Goal: Task Accomplishment & Management: Manage account settings

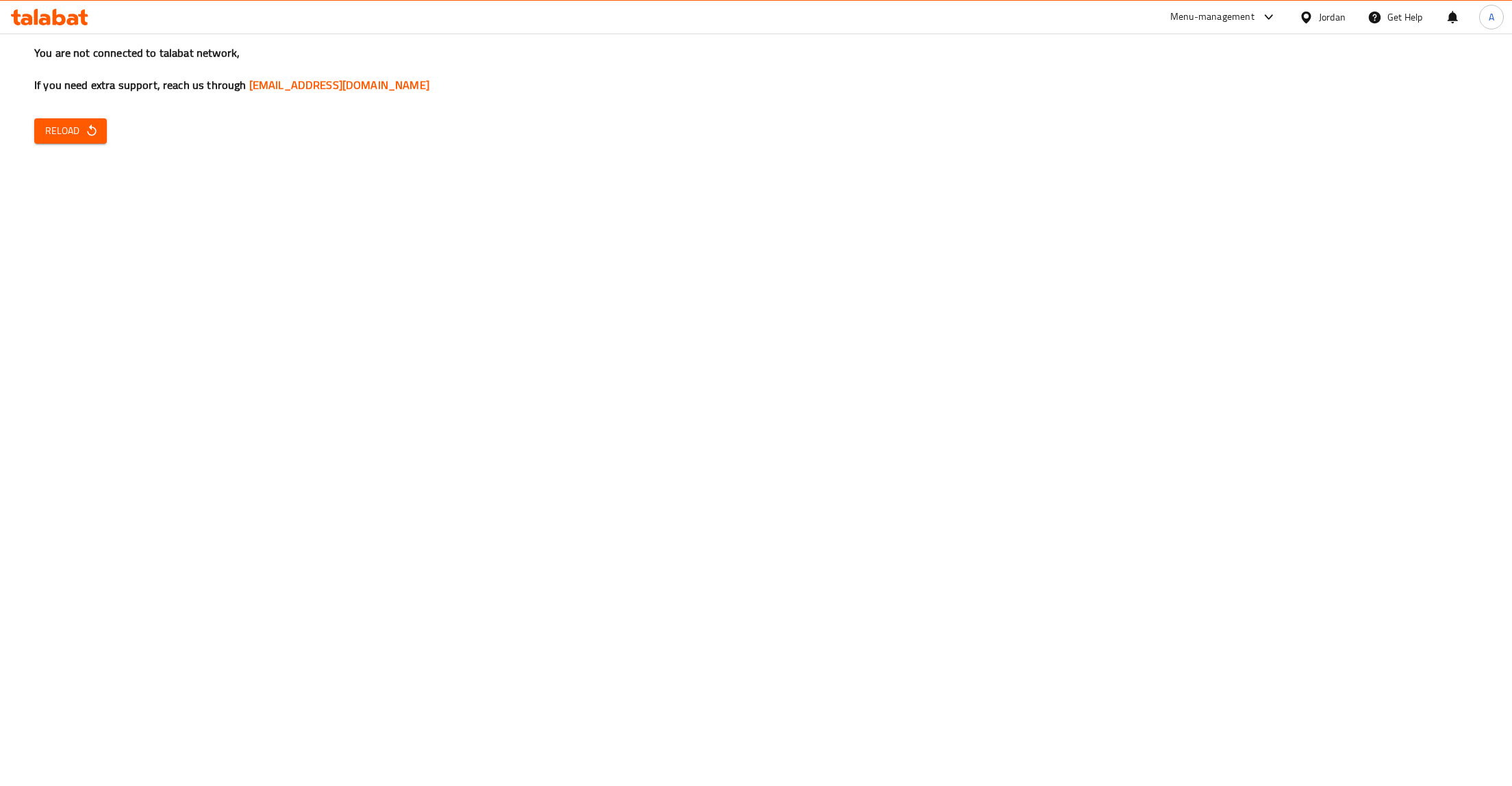
click at [216, 184] on div "You are not connected to talabat network, If you need extra support, reach us t…" at bounding box center [756, 393] width 1512 height 786
click at [68, 119] on button "Reload" at bounding box center [70, 130] width 72 height 26
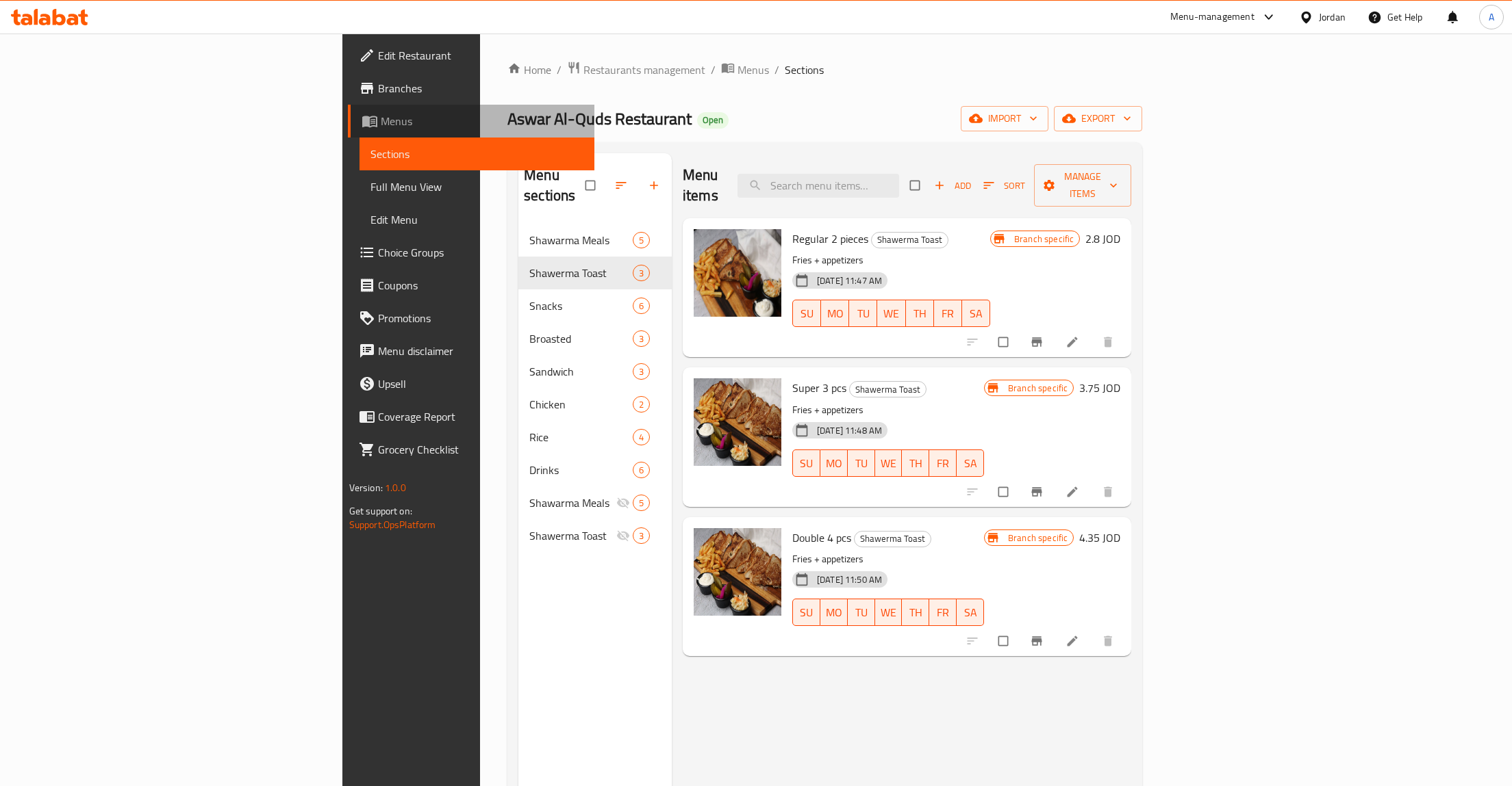
click at [381, 119] on span "Menus" at bounding box center [483, 121] width 204 height 16
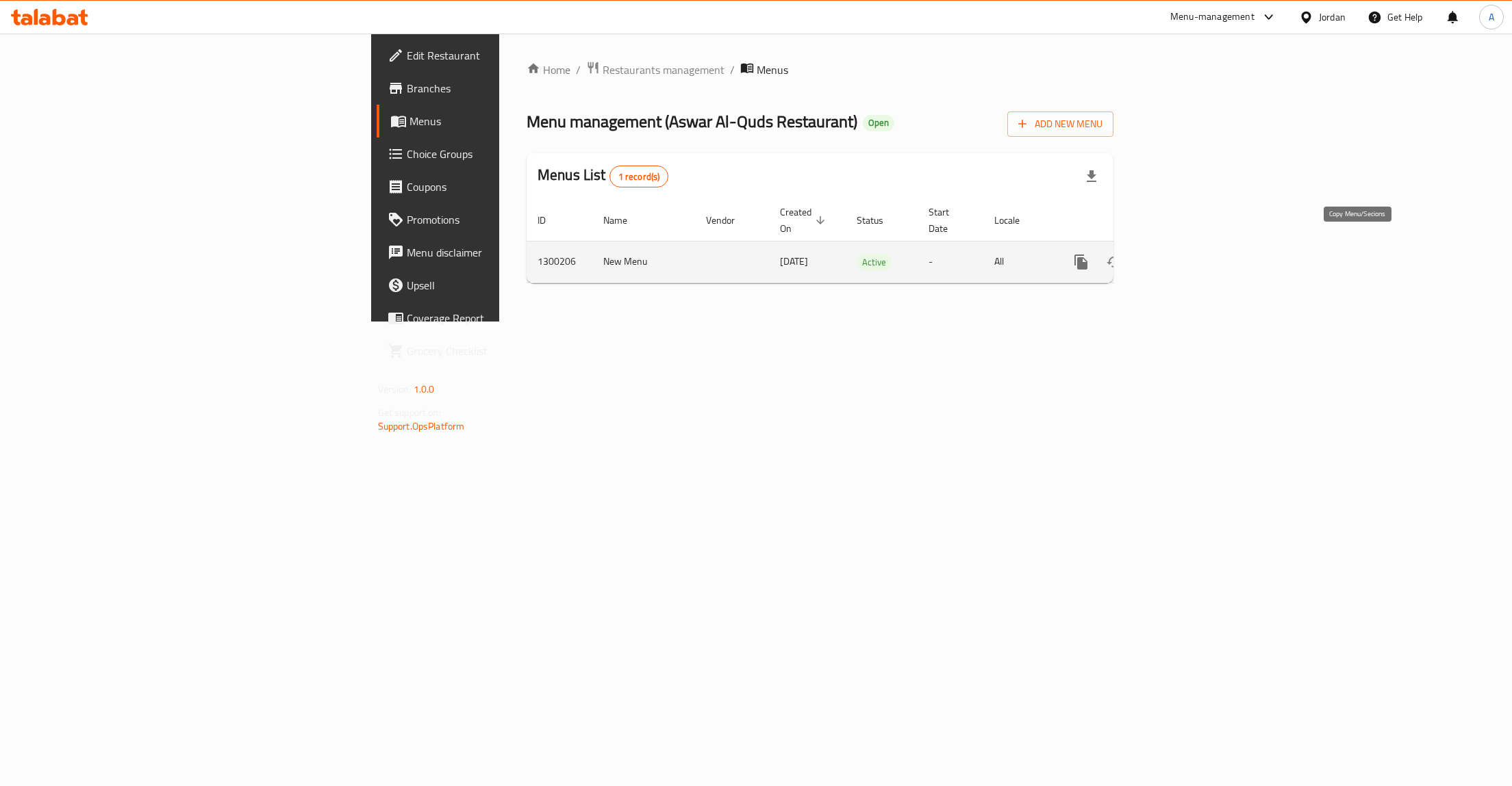
click at [1087, 255] on icon "more" at bounding box center [1082, 263] width 13 height 15
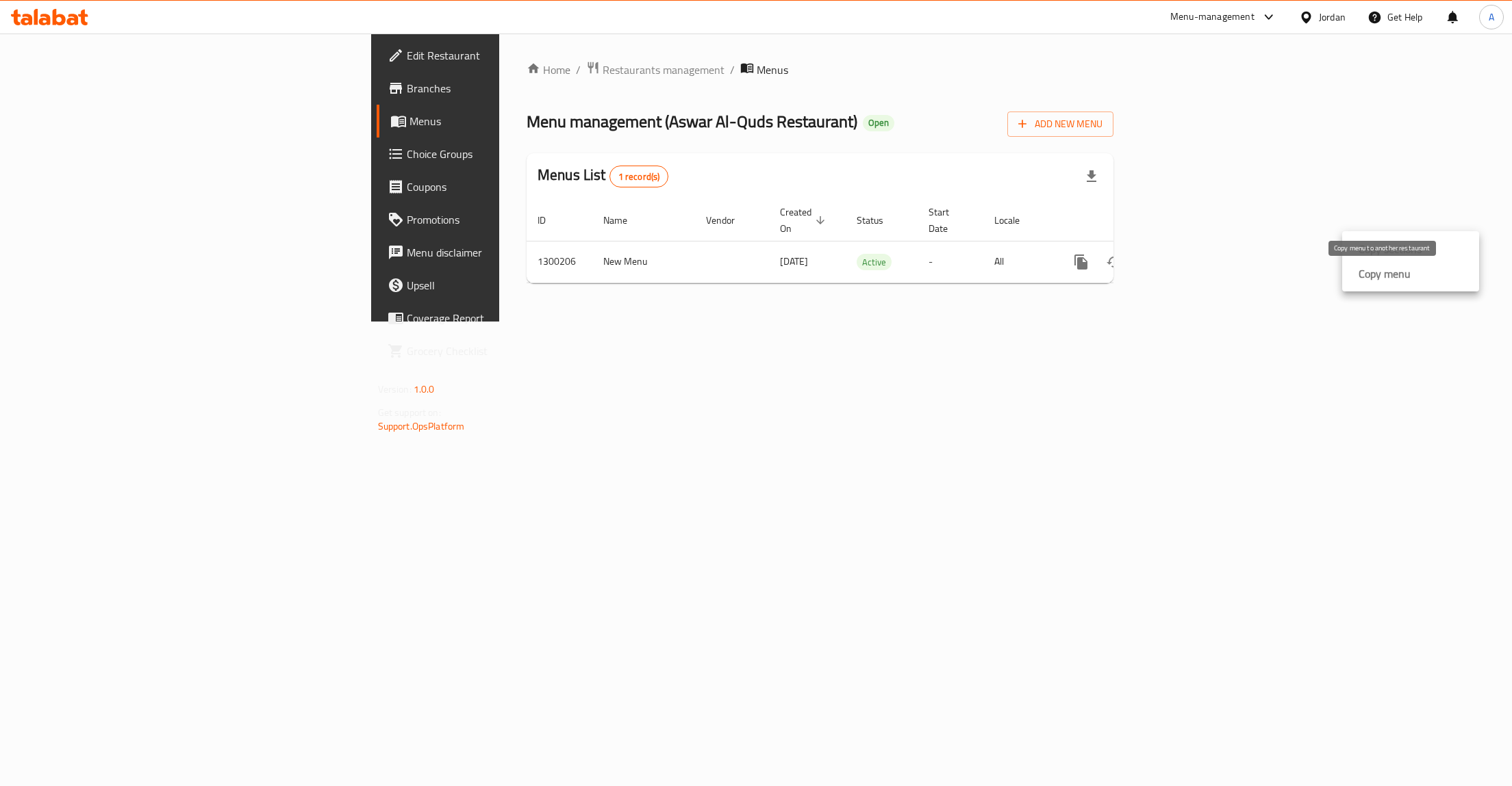
click at [1382, 276] on strong "Copy menu" at bounding box center [1384, 273] width 52 height 16
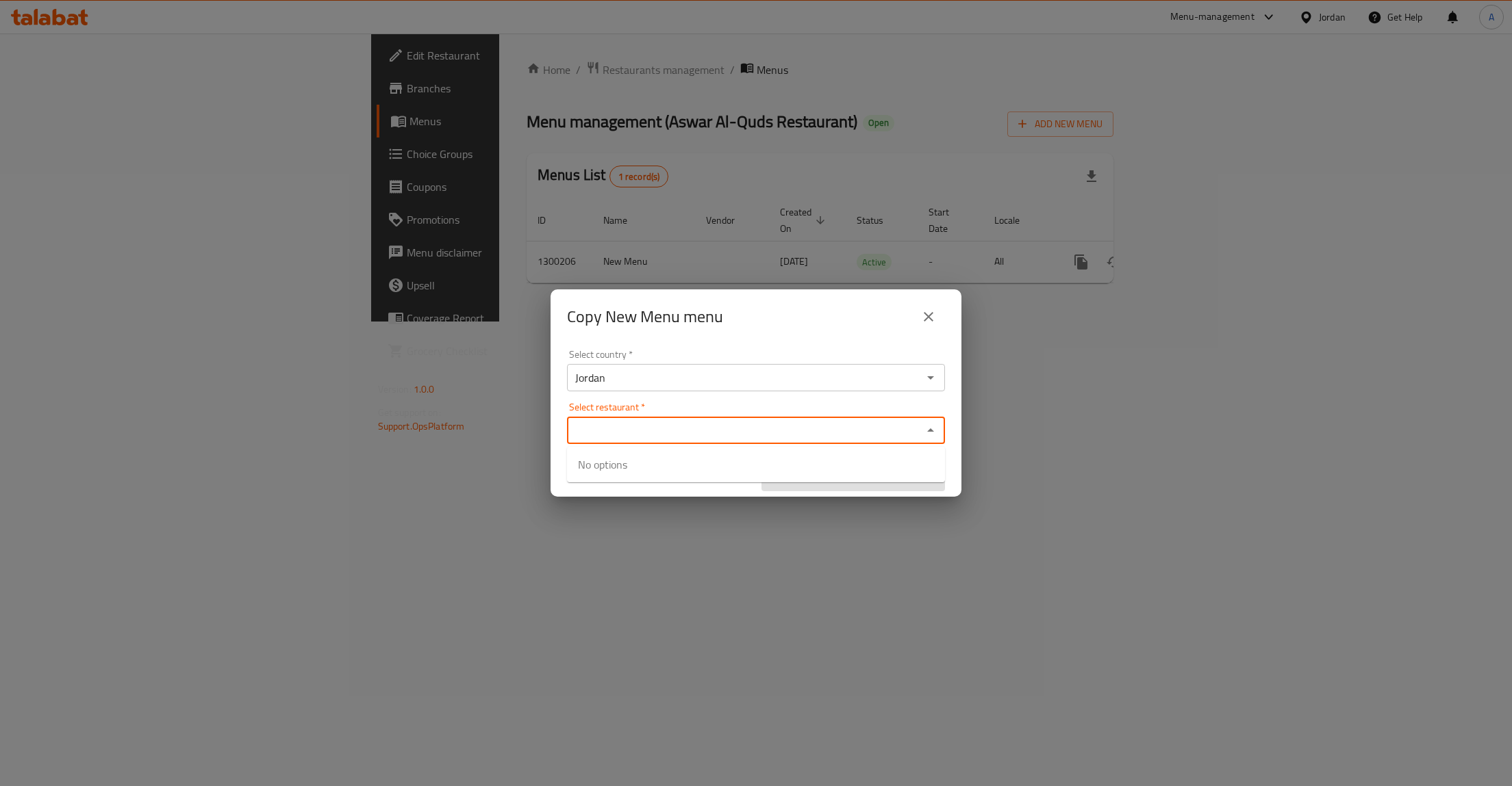
click at [686, 422] on input "Select restaurant   *" at bounding box center [745, 430] width 348 height 19
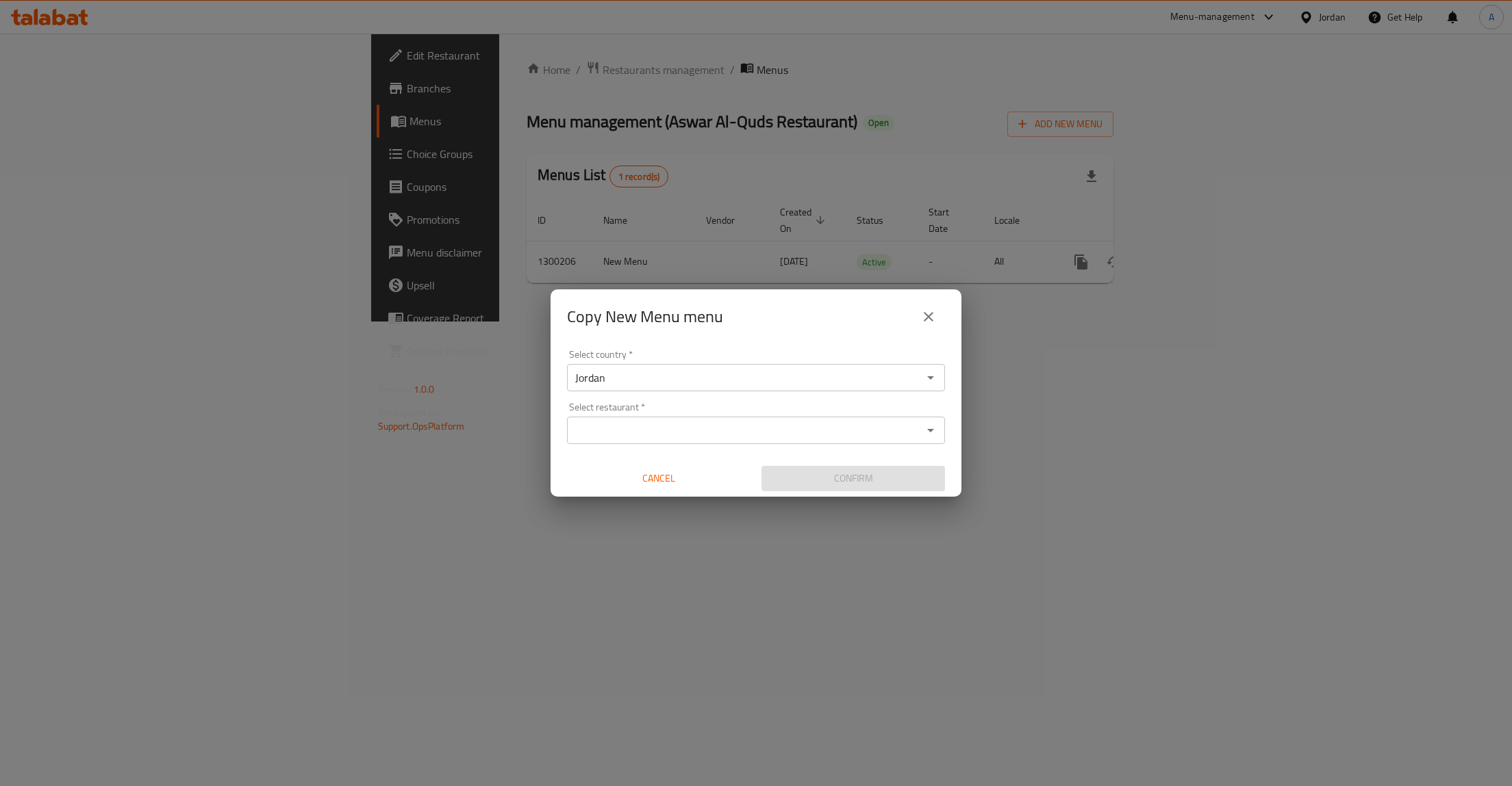
click at [359, 340] on div "Copy New Menu menu Select country   * [GEOGRAPHIC_DATA] Select country * Select…" at bounding box center [756, 393] width 1512 height 786
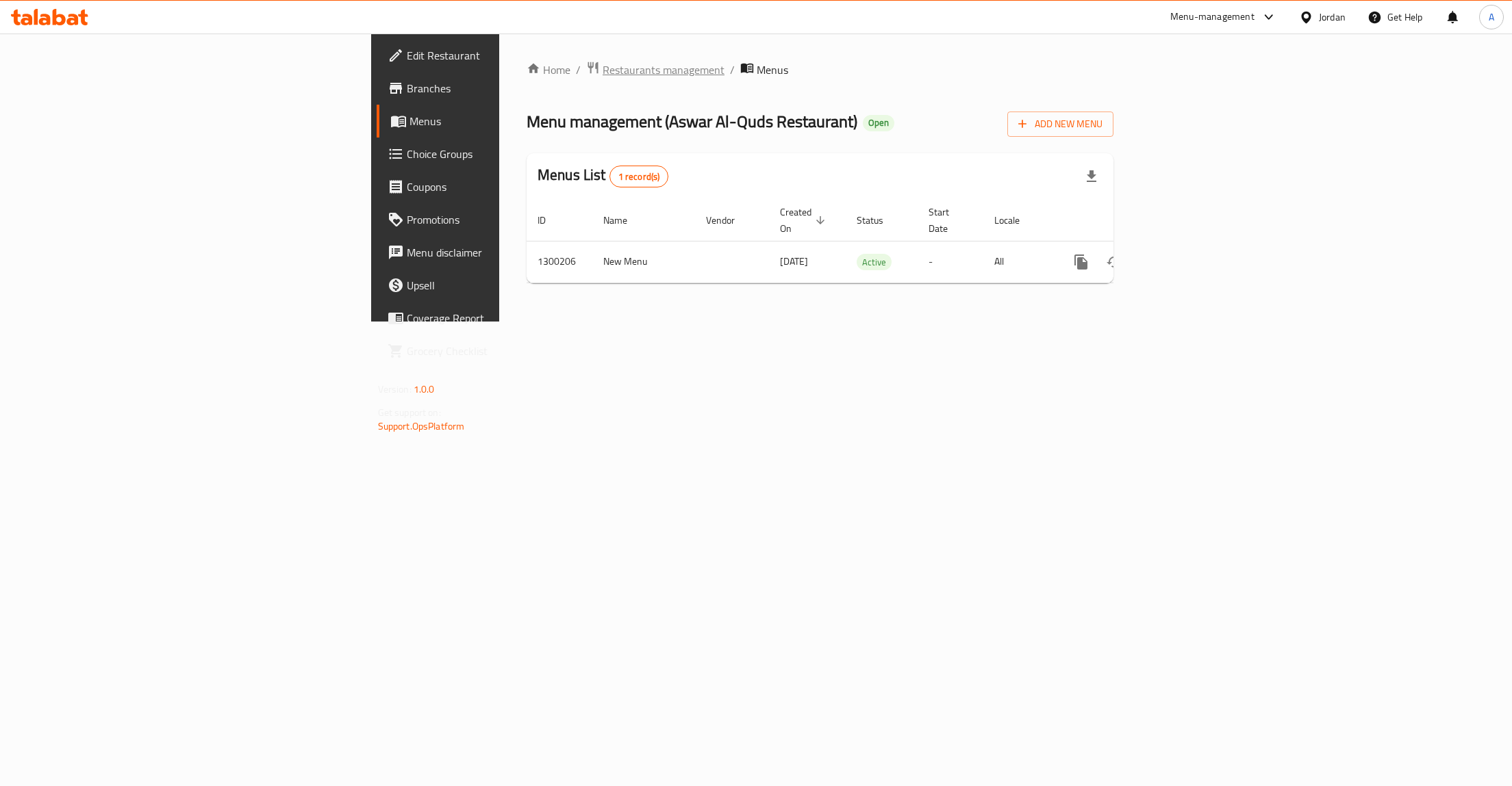
click at [603, 73] on span "Restaurants management" at bounding box center [664, 69] width 122 height 16
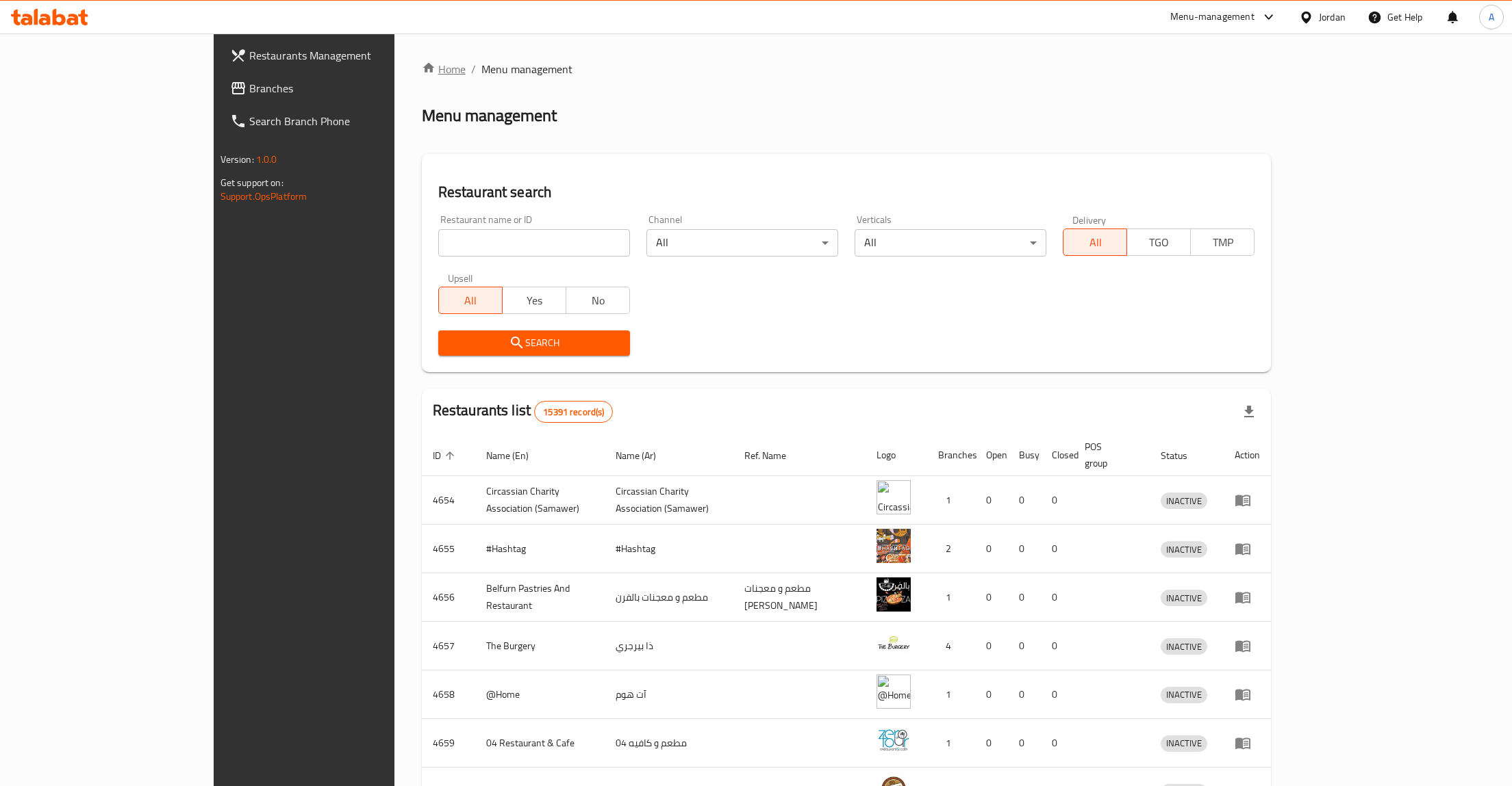
click at [422, 67] on link "Home" at bounding box center [444, 69] width 44 height 16
click at [438, 243] on input "search" at bounding box center [533, 243] width 191 height 28
type input "aswar"
click button "Search" at bounding box center [533, 343] width 191 height 26
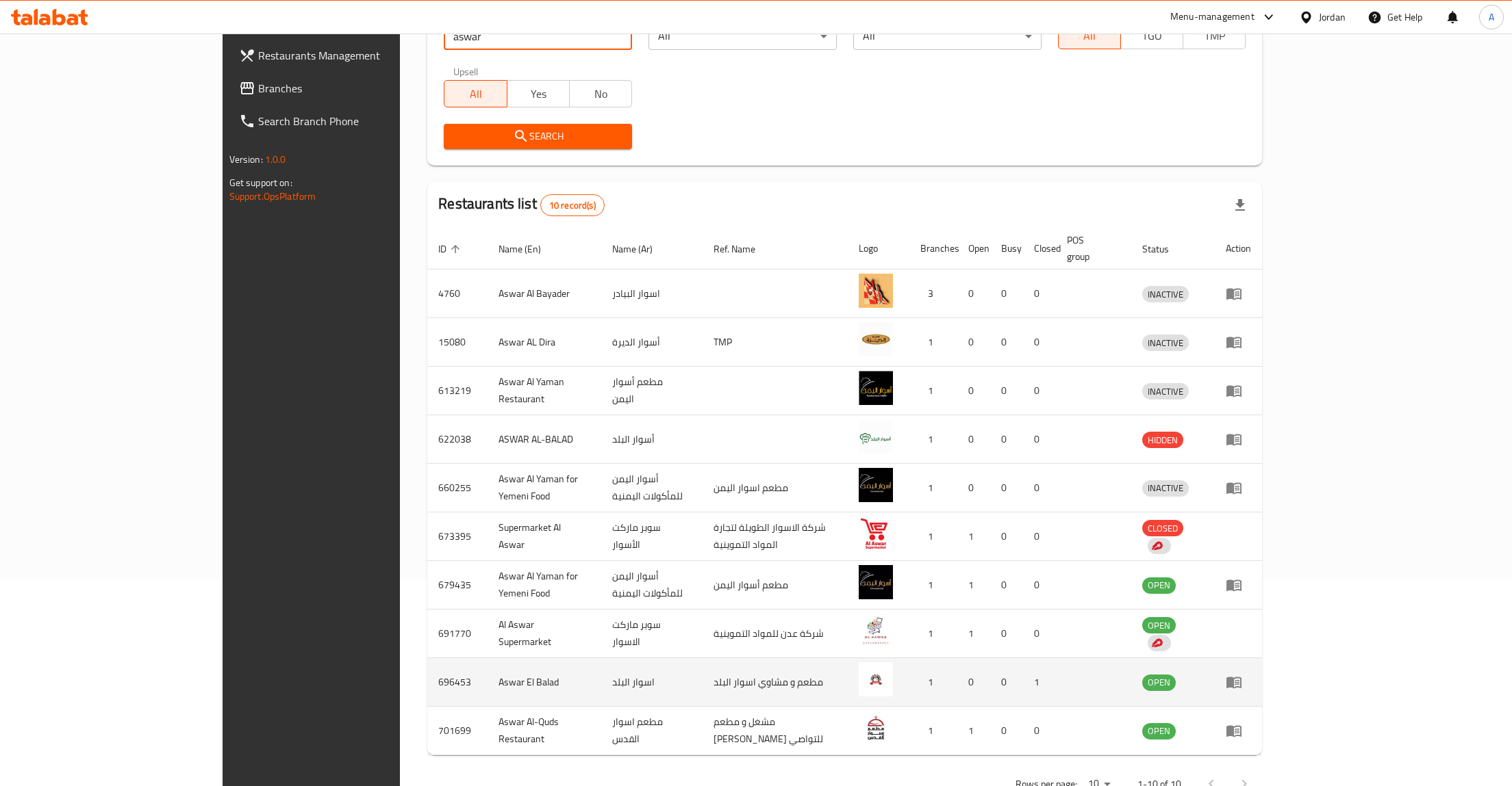
scroll to position [232, 0]
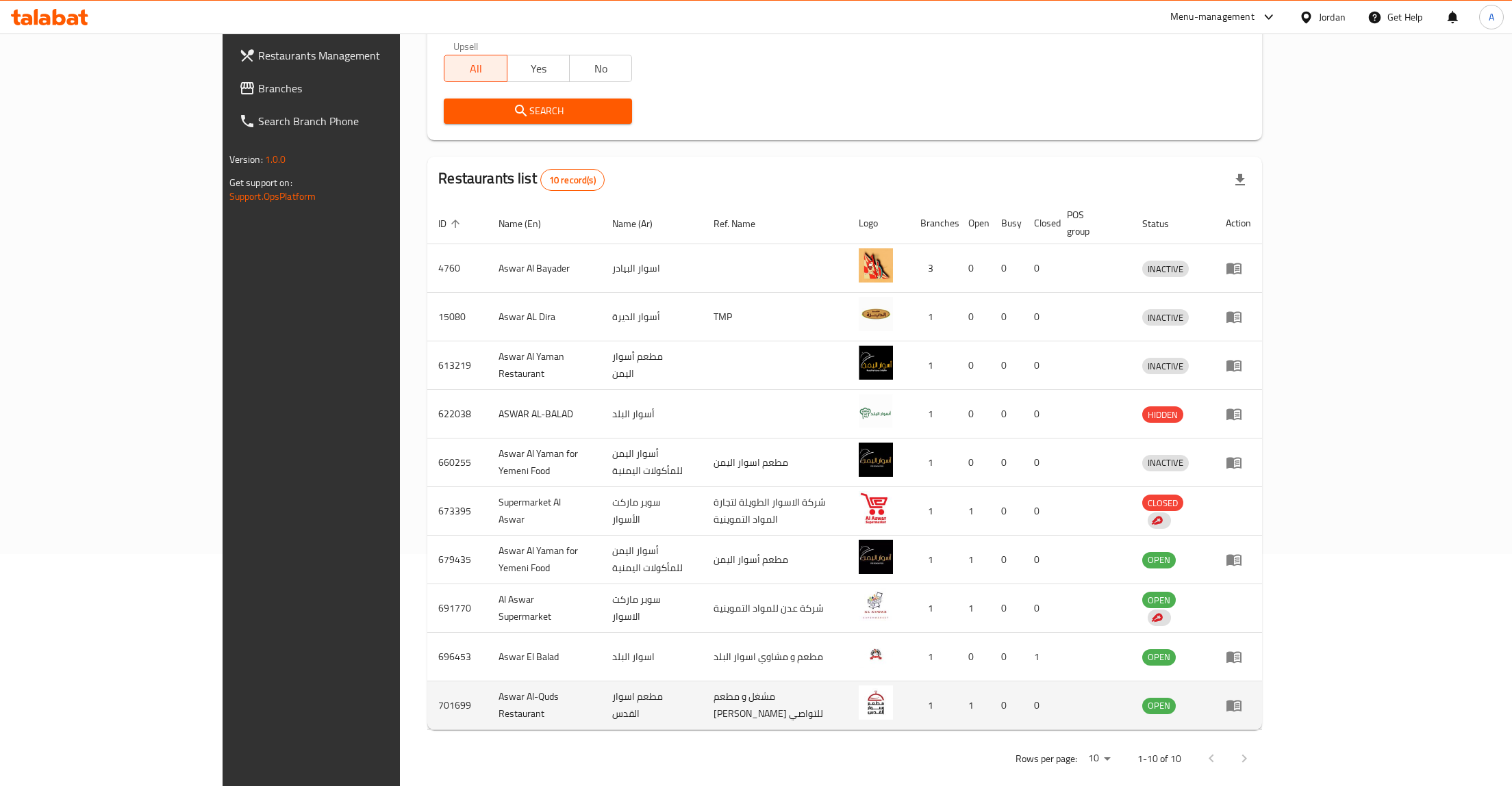
click at [1243, 698] on icon "enhanced table" at bounding box center [1234, 705] width 16 height 16
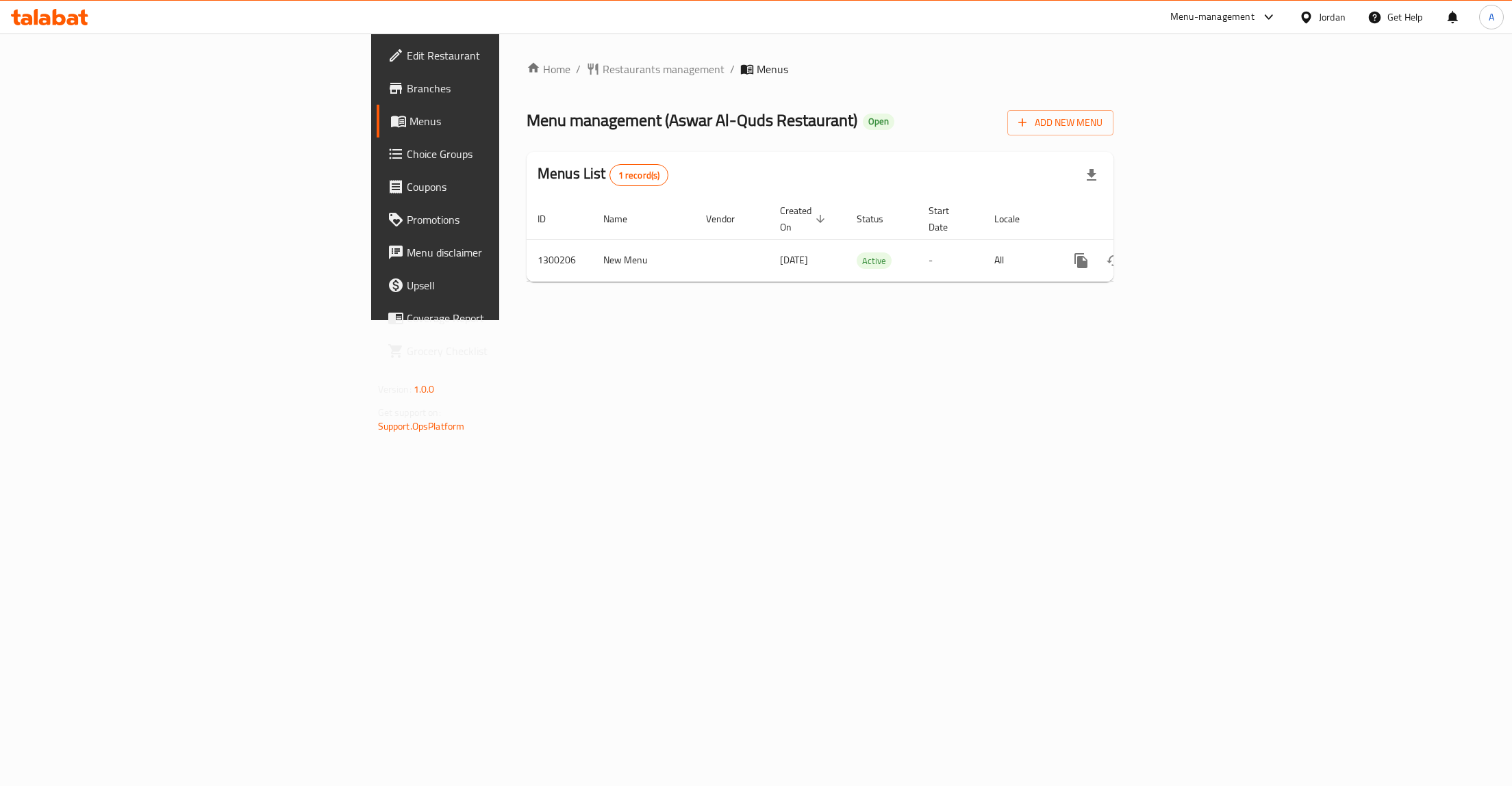
click at [788, 321] on div "Home / Restaurants management / Menus Menu management ( Aswar Al-Quds Restauran…" at bounding box center [820, 176] width 642 height 286
click at [1089, 252] on icon "more" at bounding box center [1081, 260] width 16 height 16
click at [1442, 272] on li "Copy menu" at bounding box center [1411, 272] width 137 height 25
click at [1087, 253] on icon "more" at bounding box center [1082, 261] width 13 height 15
click at [1378, 266] on strong "Copy menu" at bounding box center [1384, 272] width 52 height 16
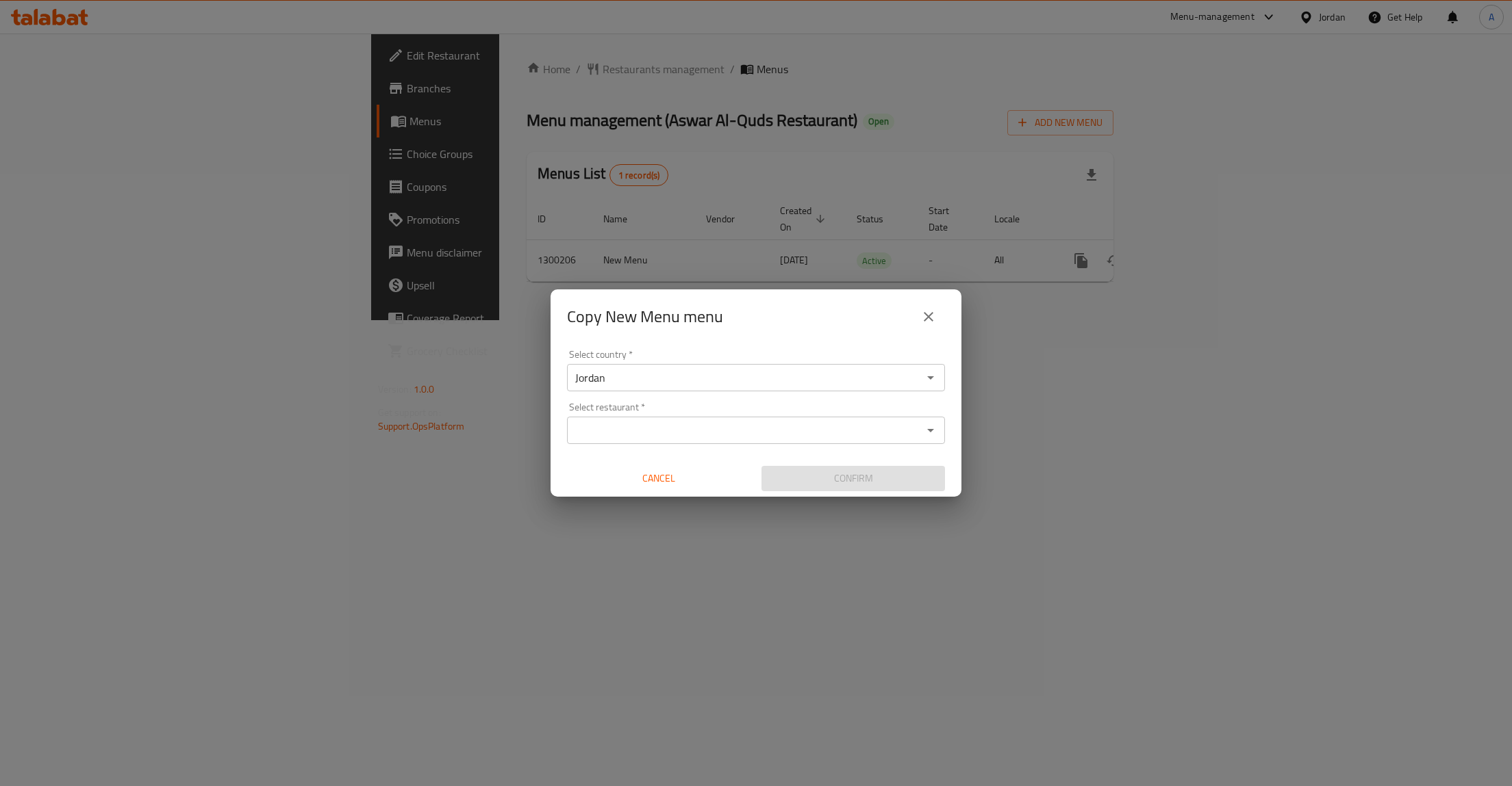
click at [621, 439] on input "Select restaurant   *" at bounding box center [745, 430] width 348 height 19
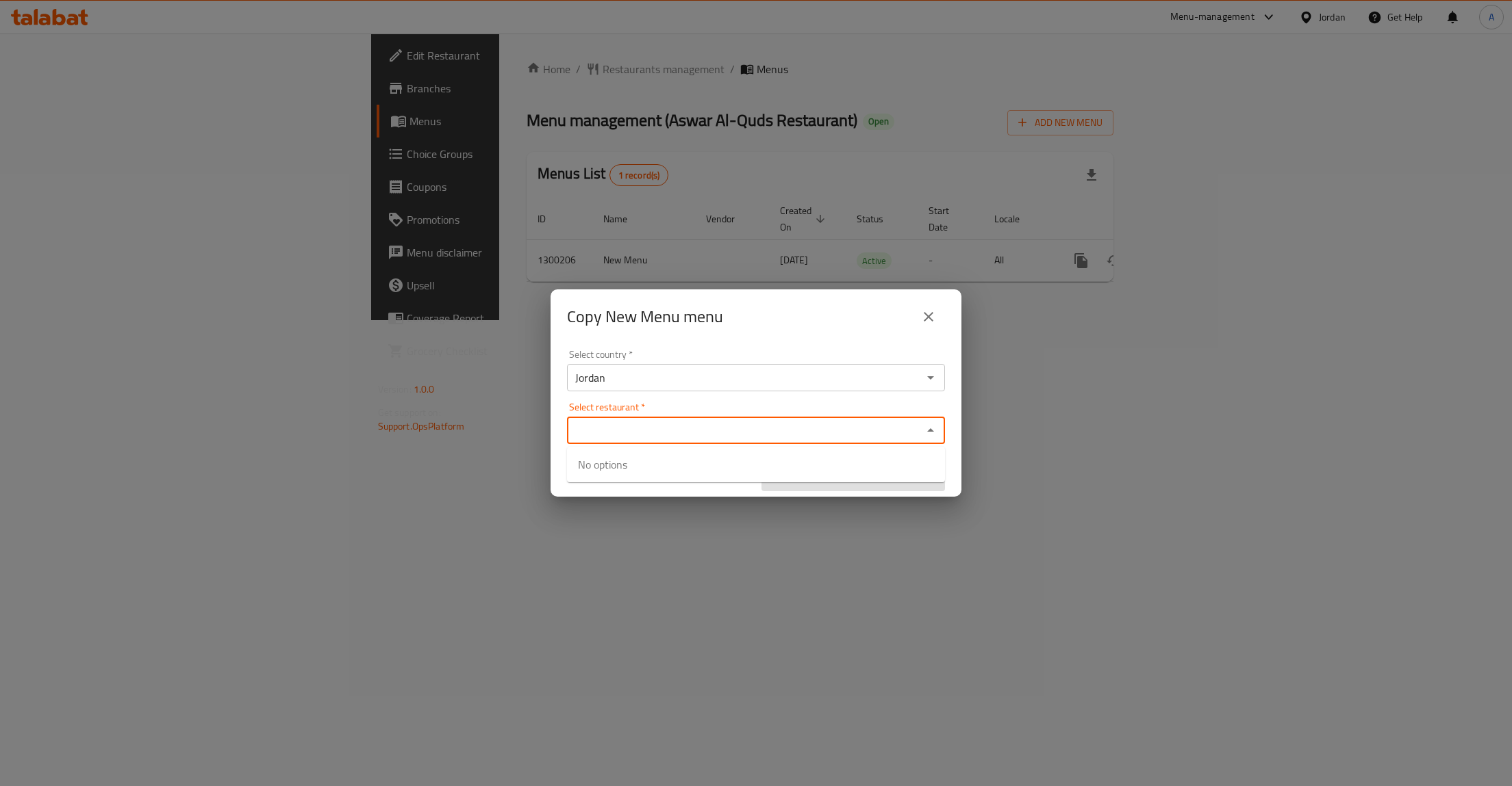
paste input "701699"
type input "70169"
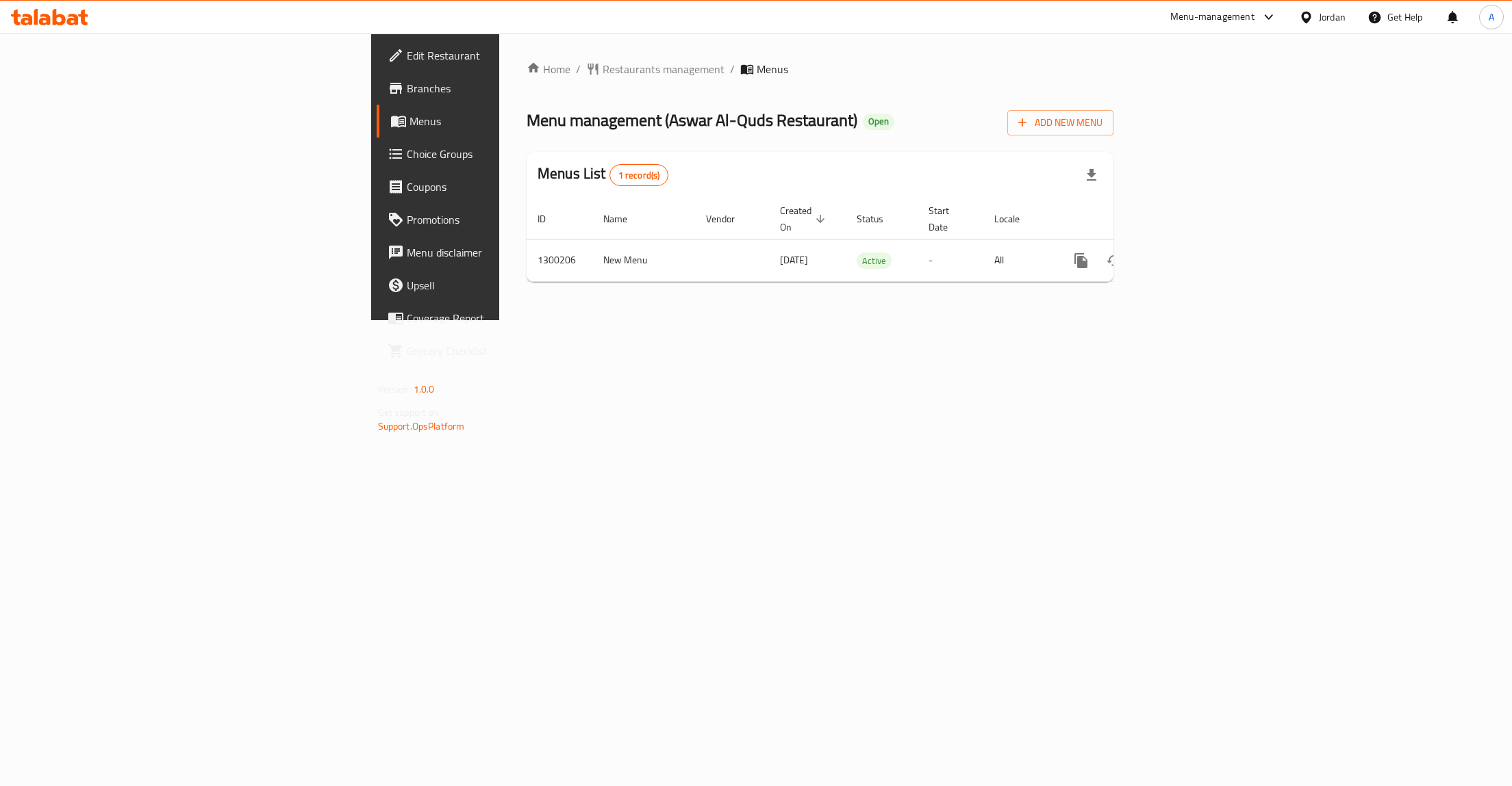
click at [407, 91] on span "Branches" at bounding box center [509, 88] width 207 height 16
click at [1089, 252] on icon "more" at bounding box center [1081, 260] width 16 height 16
click at [1377, 265] on strong "Copy menu" at bounding box center [1384, 272] width 52 height 16
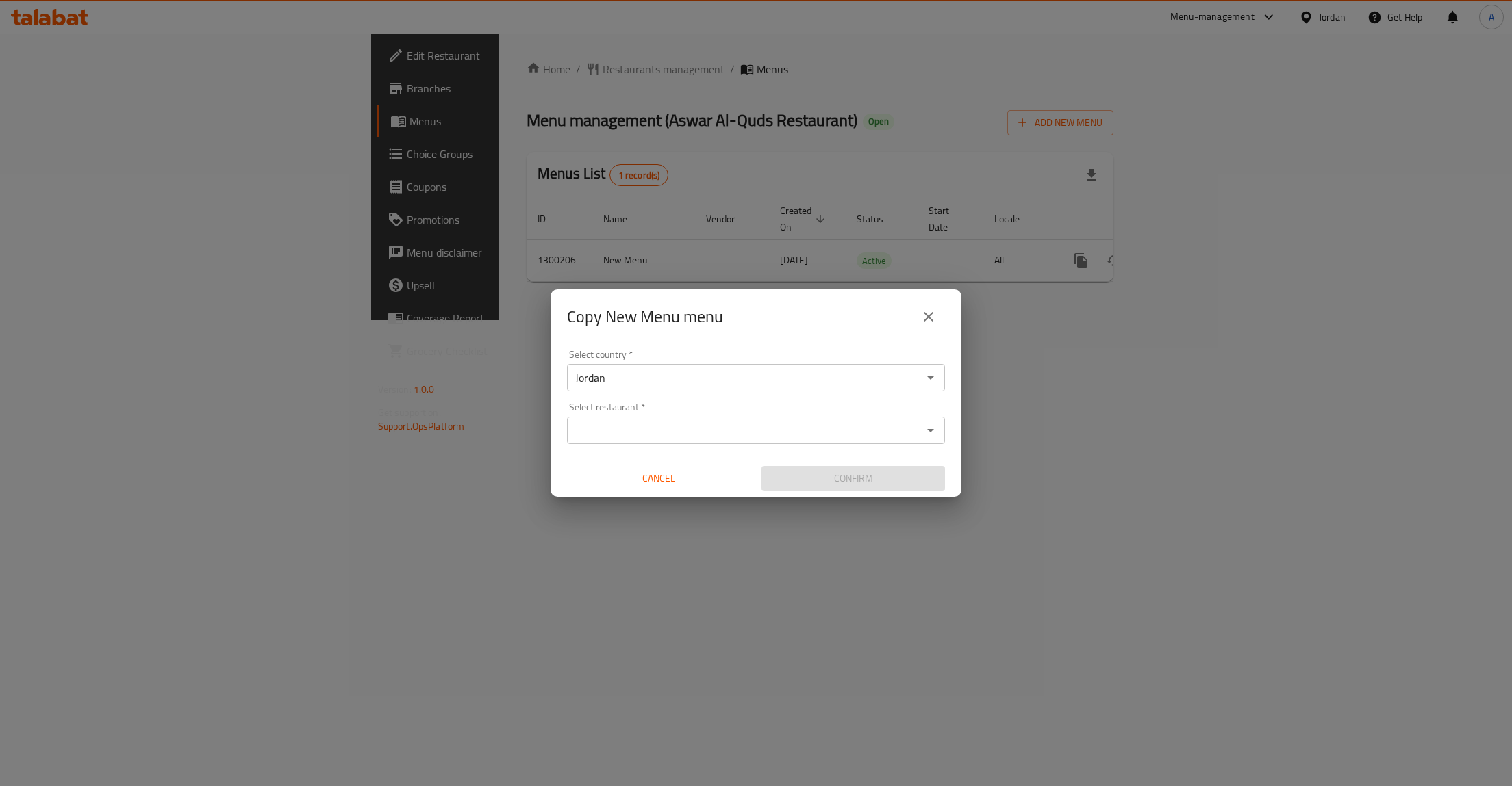
drag, startPoint x: 719, startPoint y: 414, endPoint x: 708, endPoint y: 431, distance: 20.2
click at [717, 415] on div "Select restaurant   * Select restaurant *" at bounding box center [756, 423] width 378 height 42
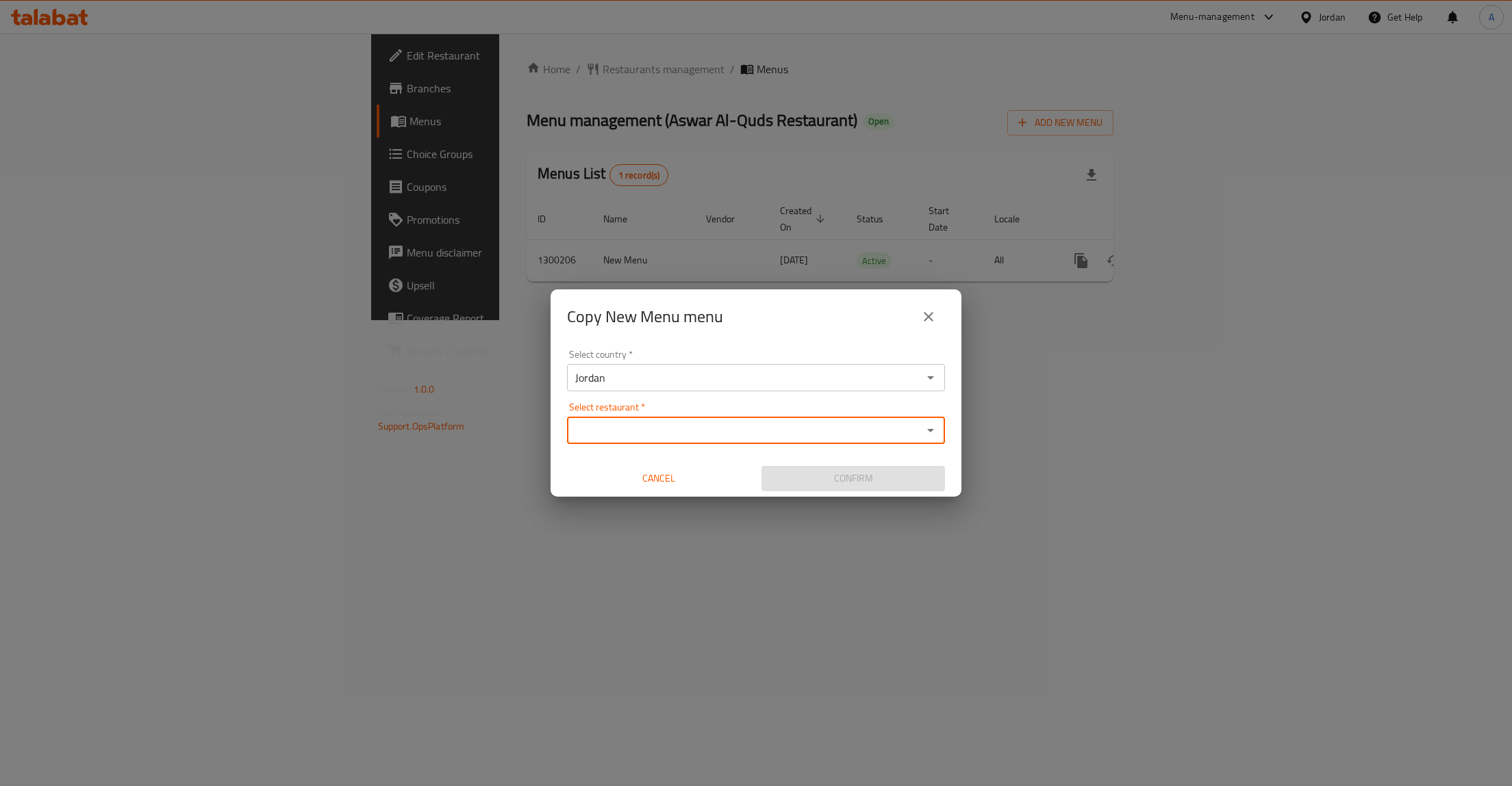
click at [708, 435] on input "Select restaurant   *" at bounding box center [745, 430] width 348 height 19
paste input "770457"
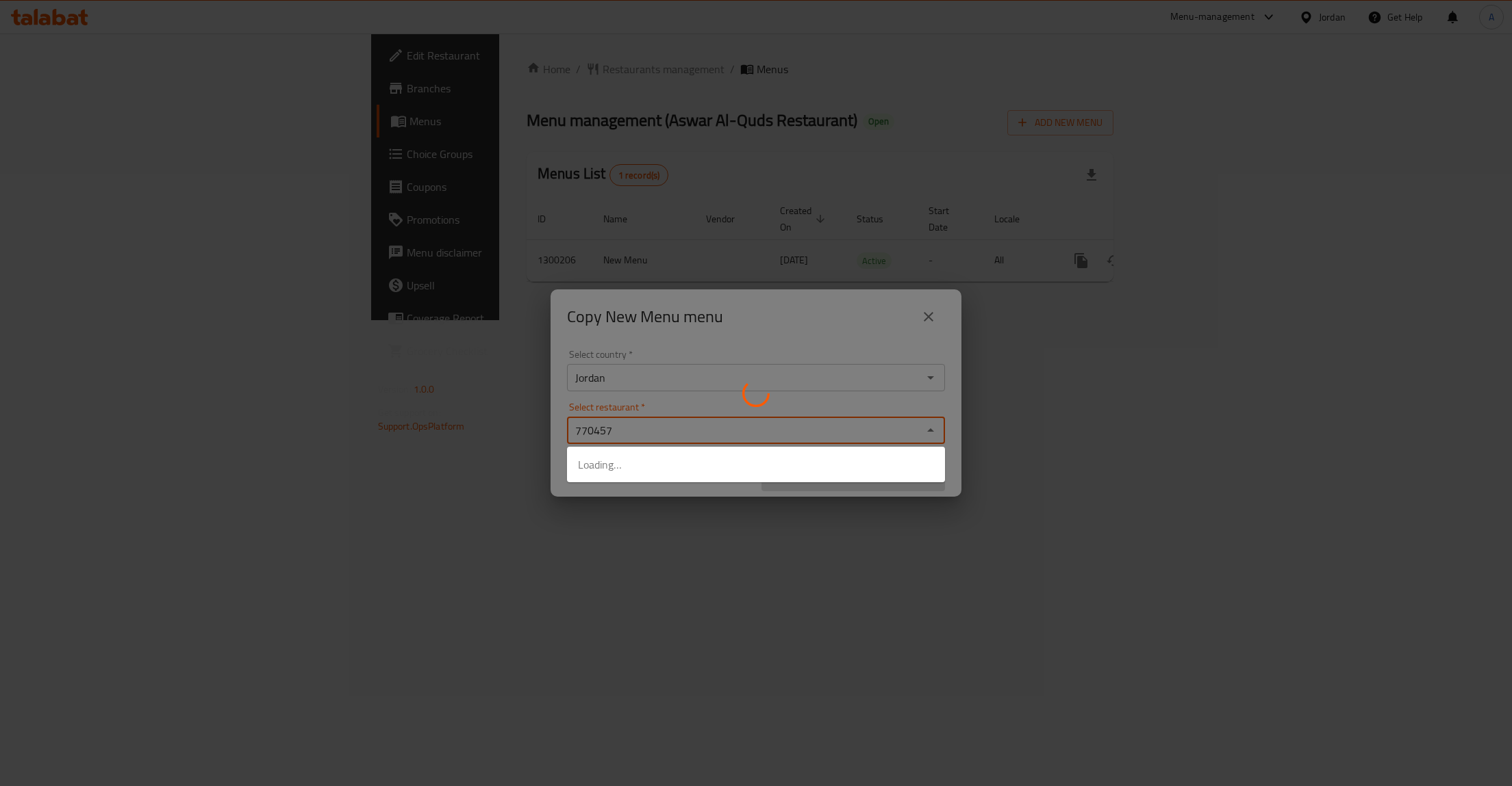
type input "770457"
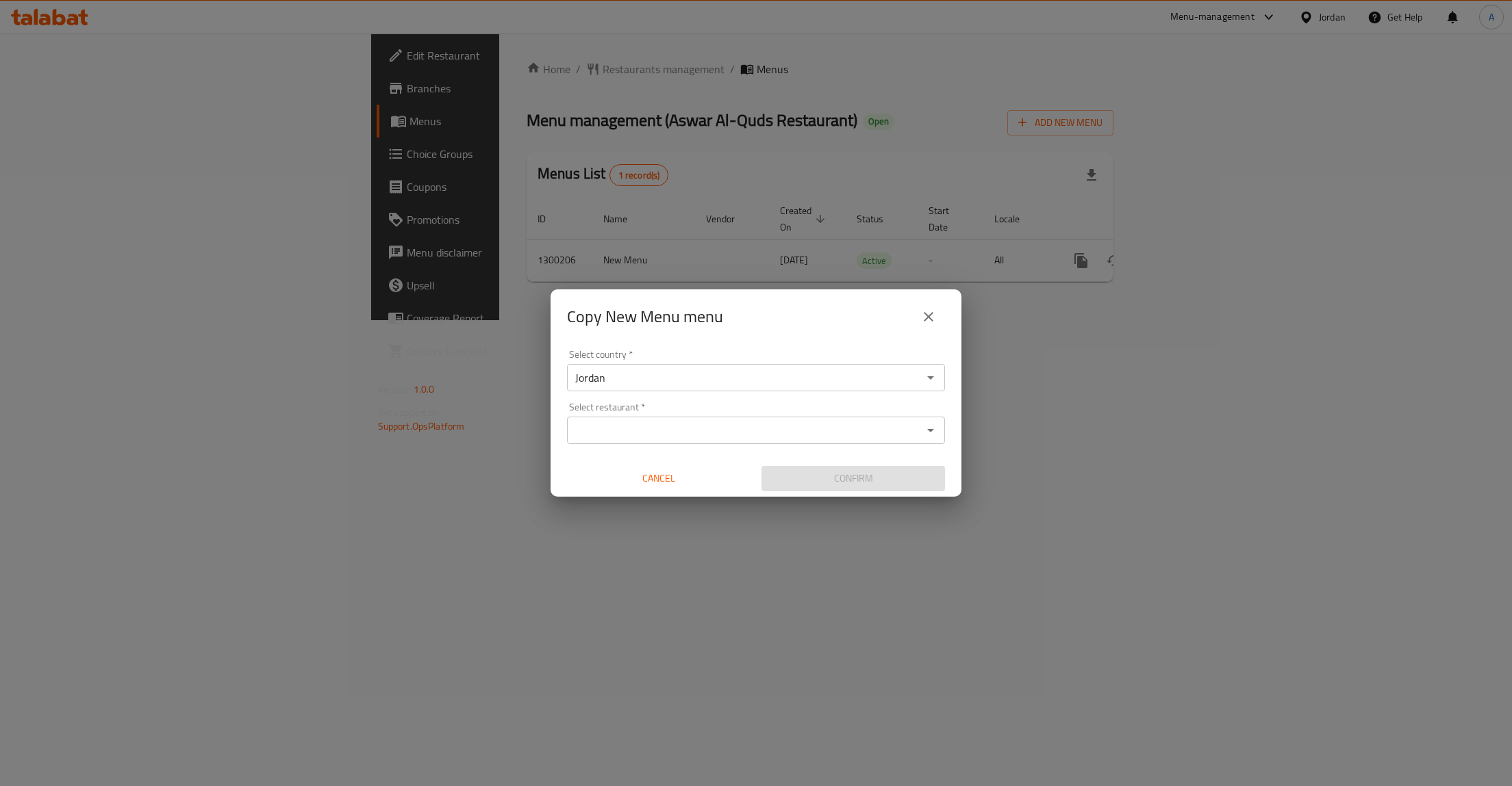
click at [667, 420] on div "Select restaurant *" at bounding box center [756, 430] width 378 height 28
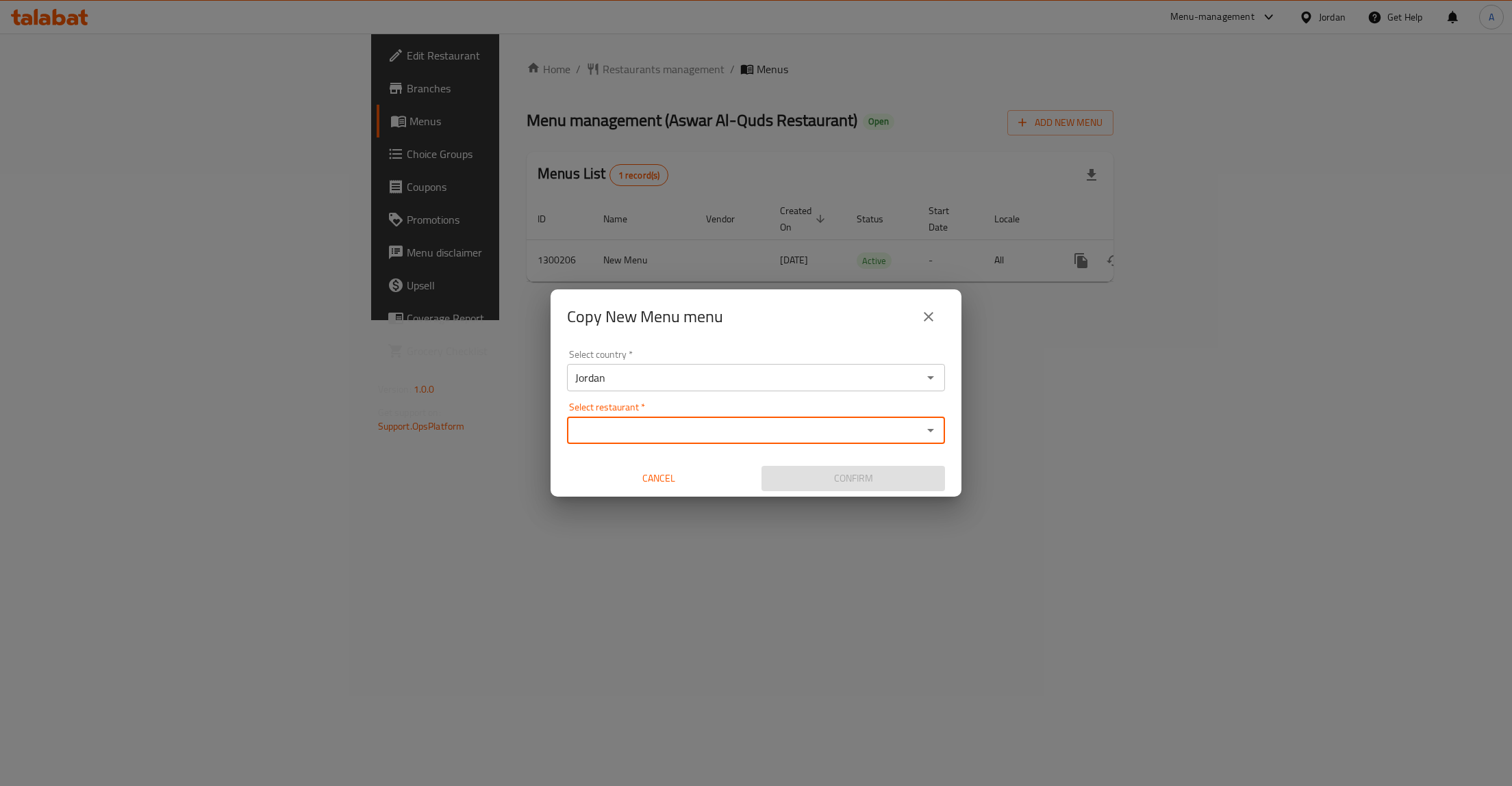
click at [667, 420] on div "Select restaurant *" at bounding box center [756, 430] width 378 height 28
paste input "770457"
type input "770457"
paste input "770457"
paste input "text"
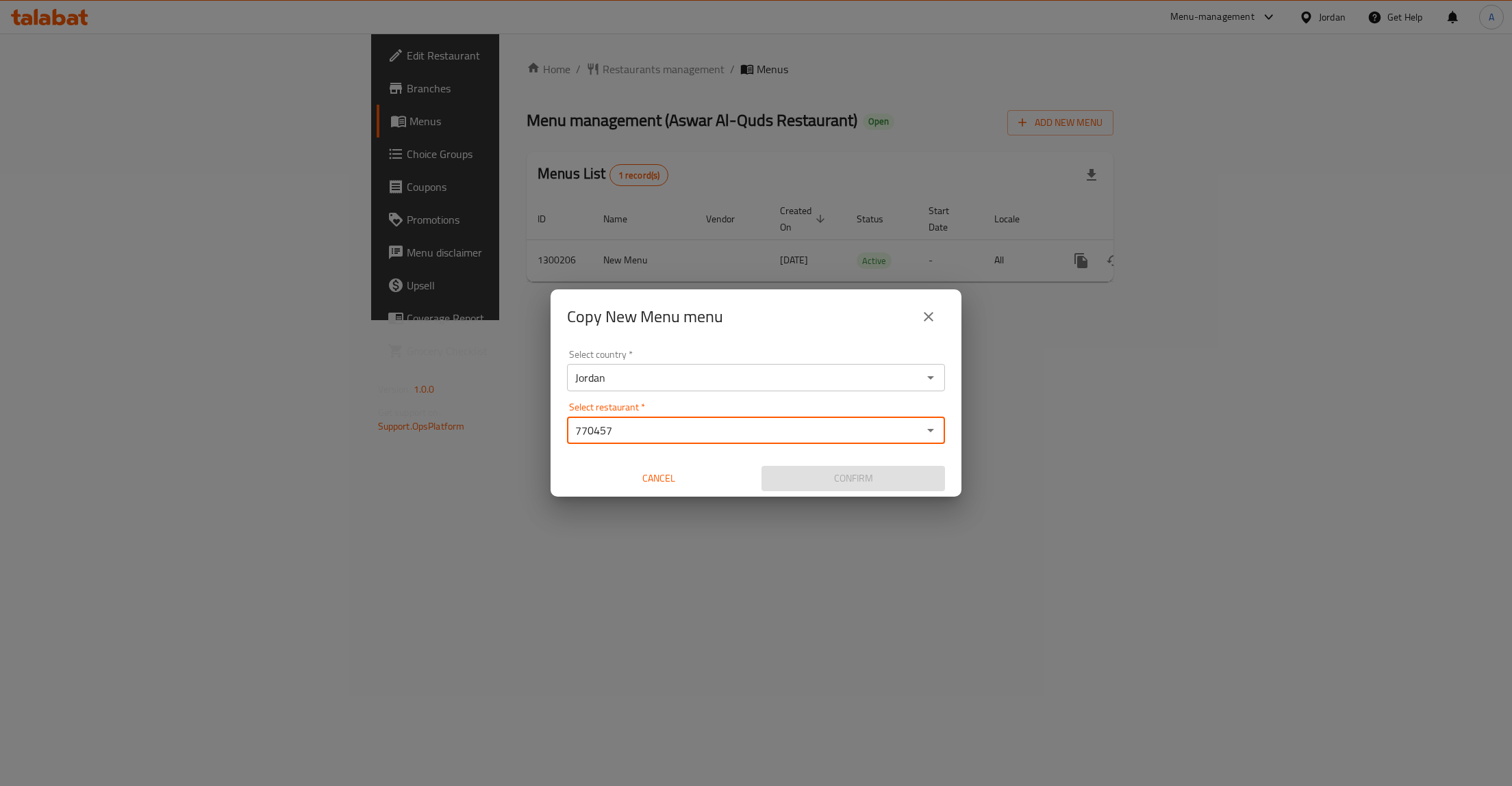
type input "770457"
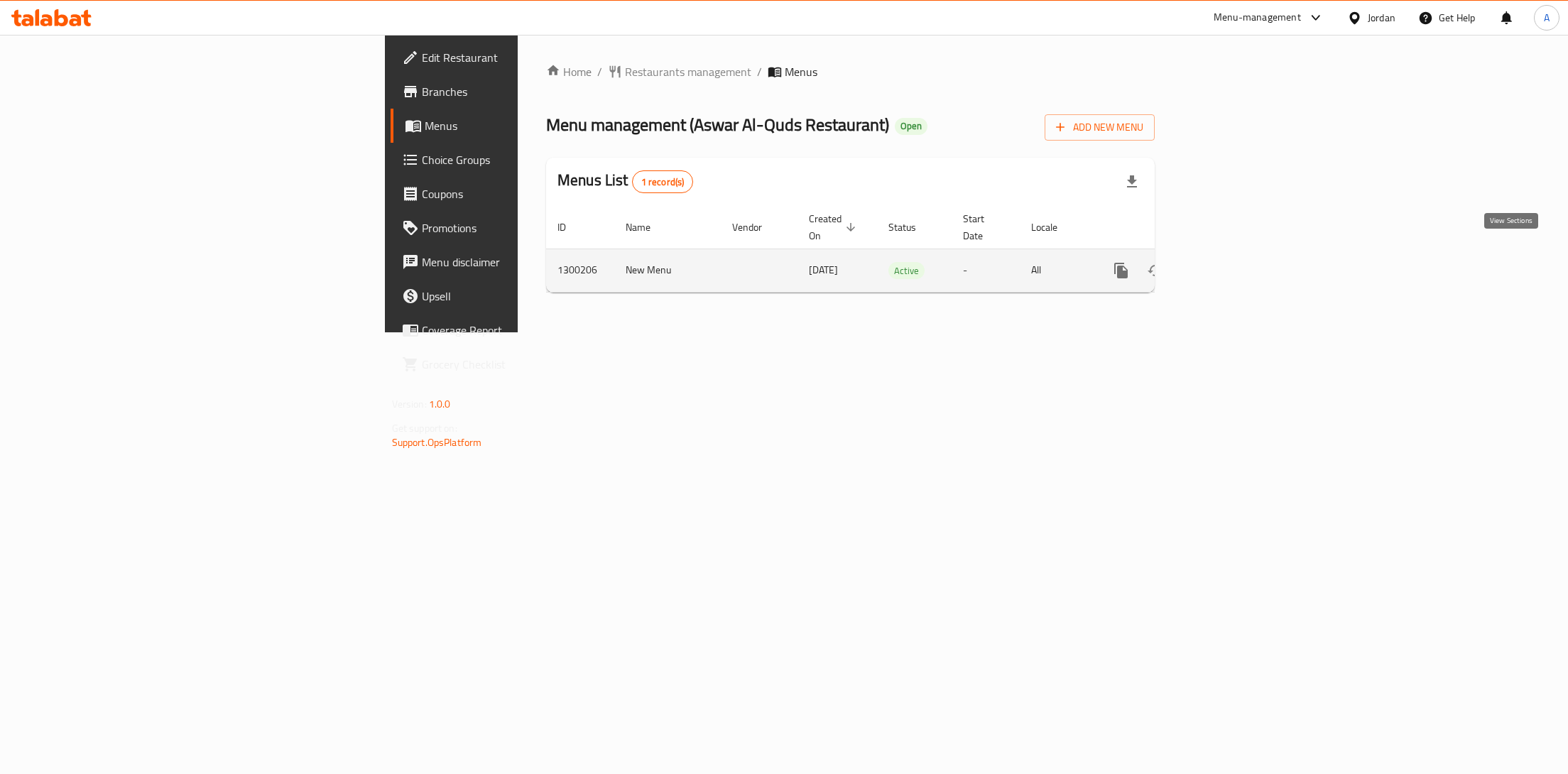
click at [1241, 254] on link "enhanced table" at bounding box center [1223, 271] width 35 height 35
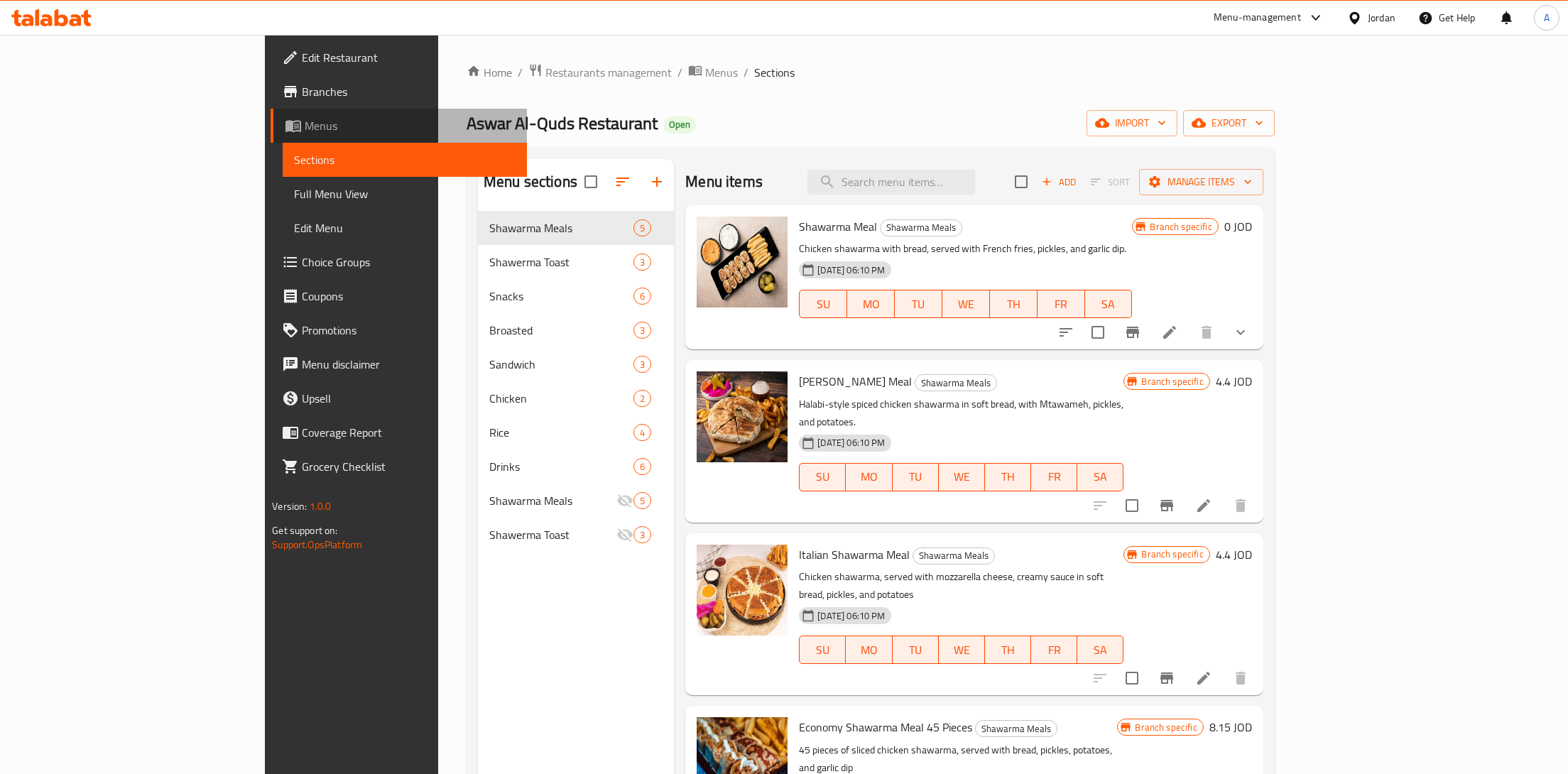
click at [305, 134] on span "Menus" at bounding box center [411, 125] width 211 height 17
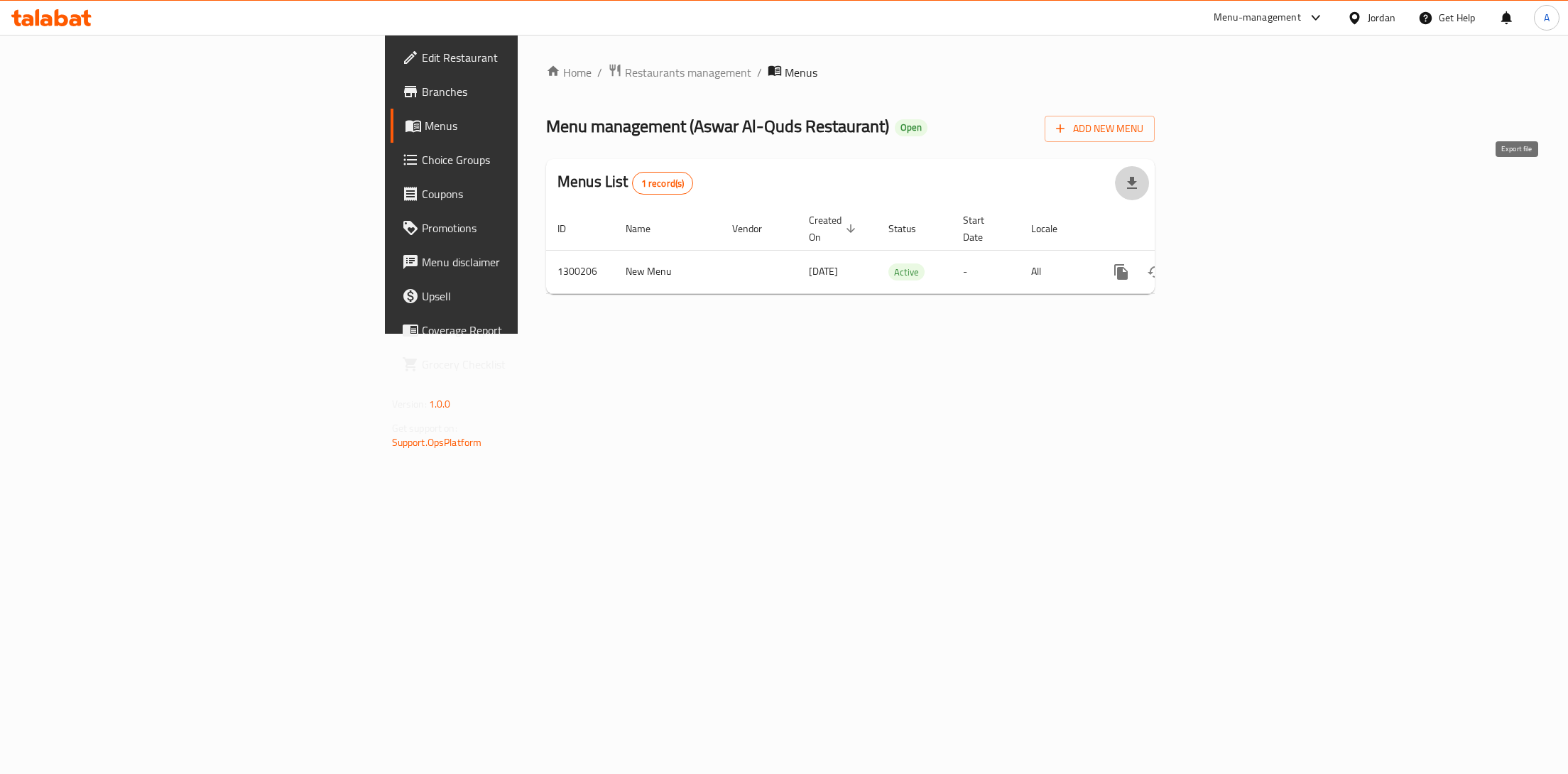
click at [1137, 189] on icon "button" at bounding box center [1133, 183] width 10 height 12
click at [1143, 134] on span "Add New Menu" at bounding box center [1100, 129] width 87 height 18
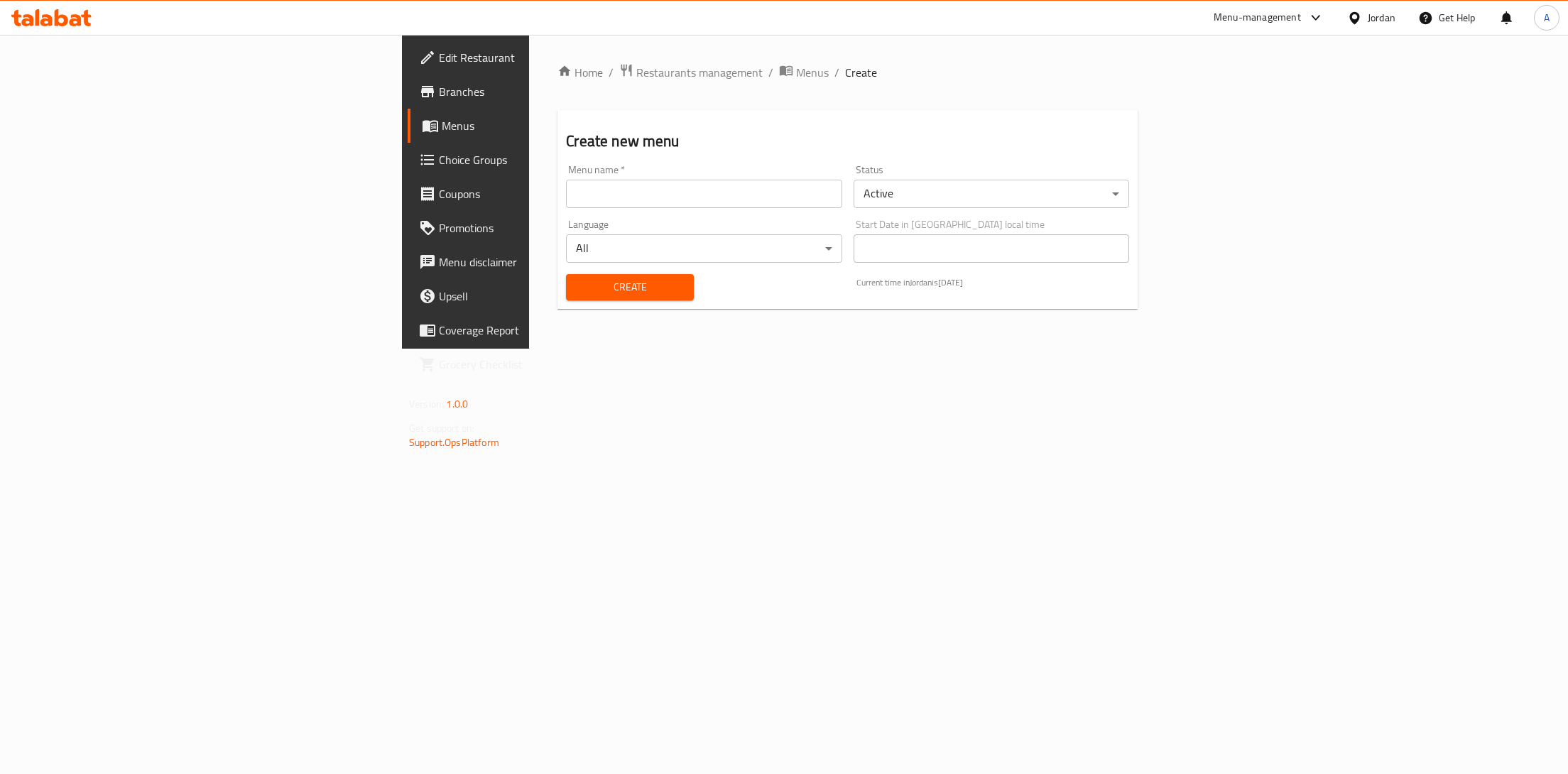
click at [566, 195] on input "text" at bounding box center [703, 194] width 275 height 29
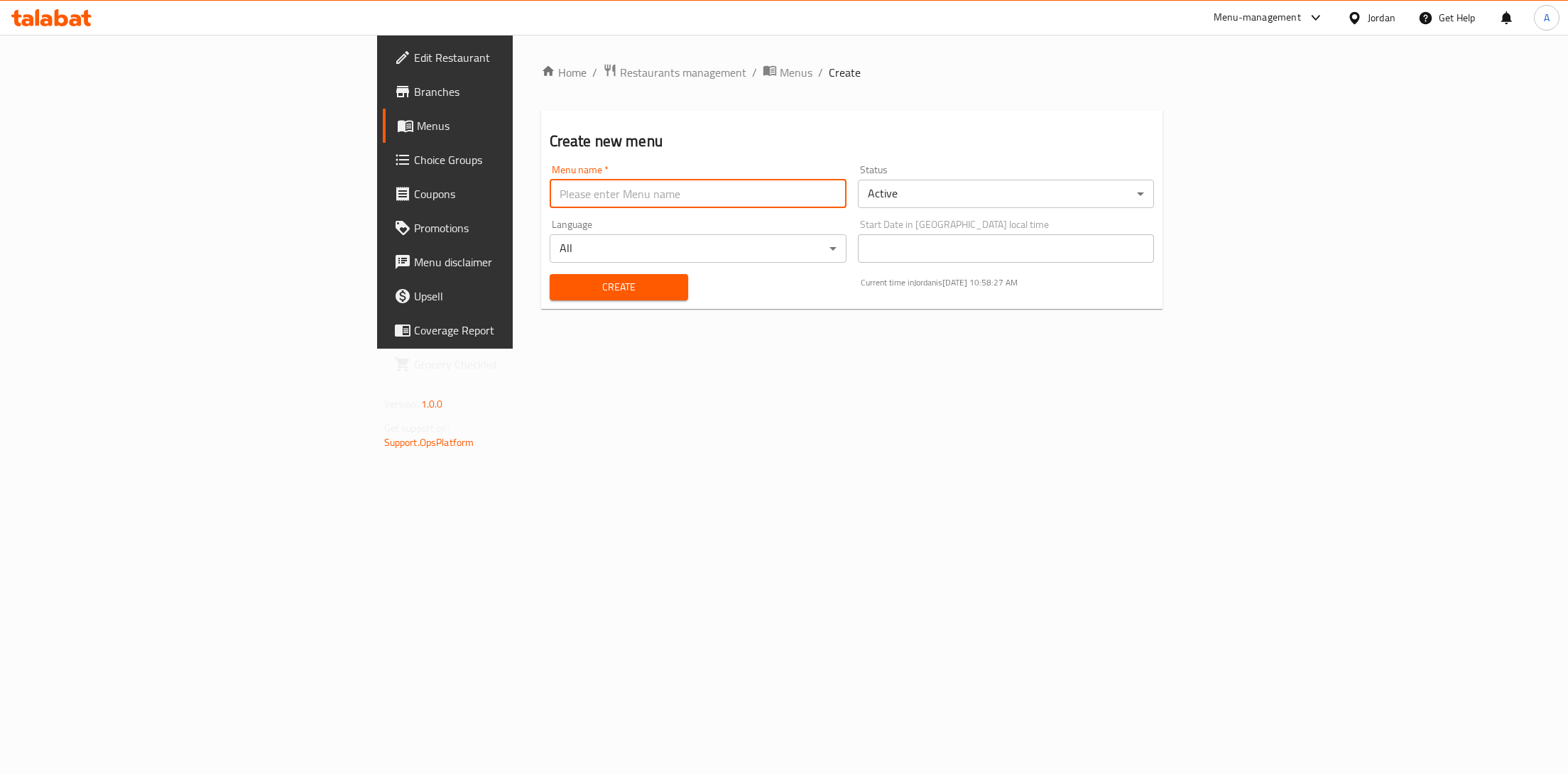
click at [550, 195] on input "text" at bounding box center [698, 194] width 297 height 29
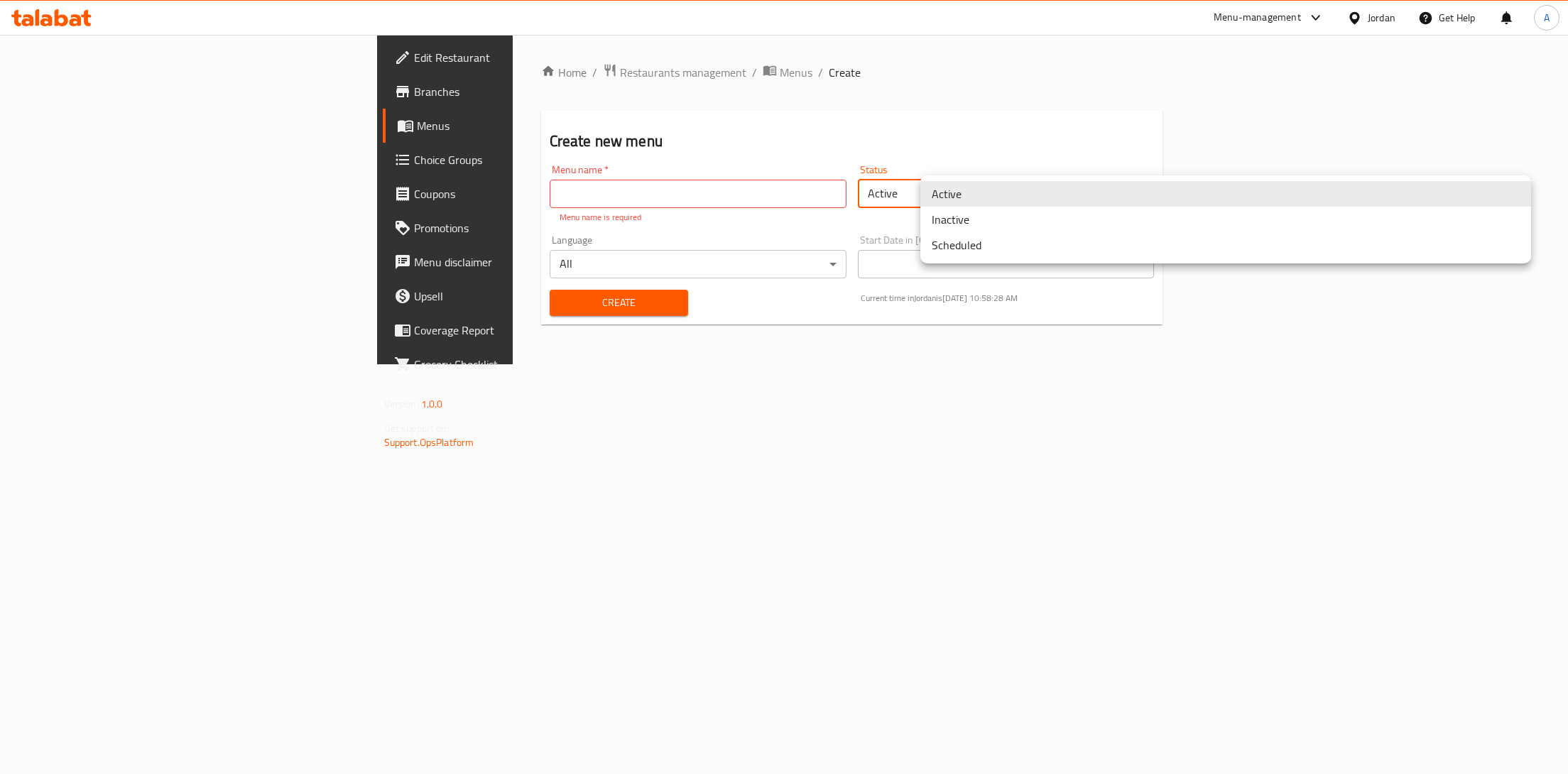
click at [1052, 197] on body "​ Menu-management Jordan Get Help A Edit Restaurant Branches Menus Choice Group…" at bounding box center [784, 404] width 1568 height 739
click at [728, 191] on div at bounding box center [784, 387] width 1568 height 774
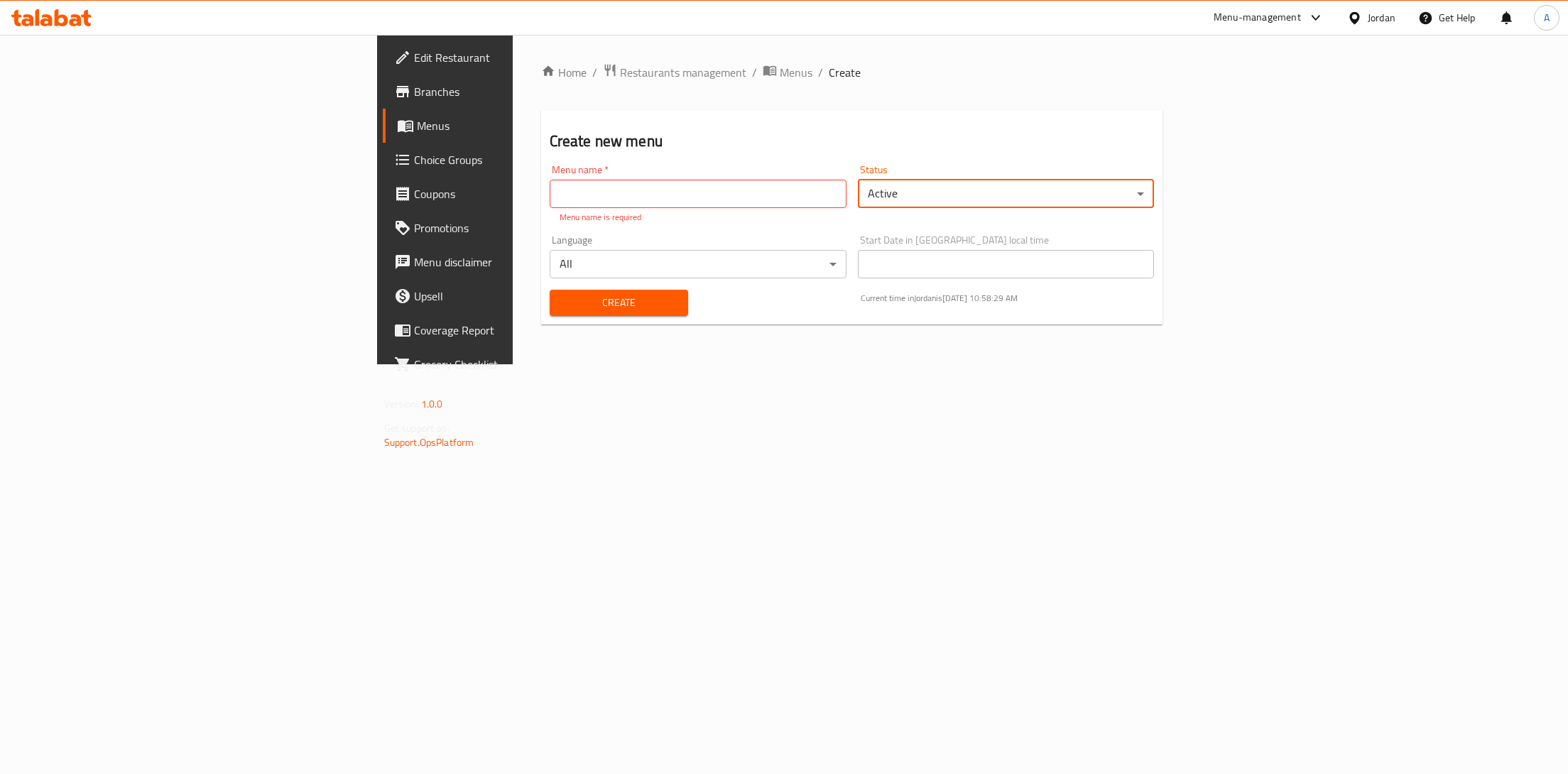
click at [641, 191] on input "text" at bounding box center [698, 194] width 297 height 29
paste input "770457"
type input "Copy"
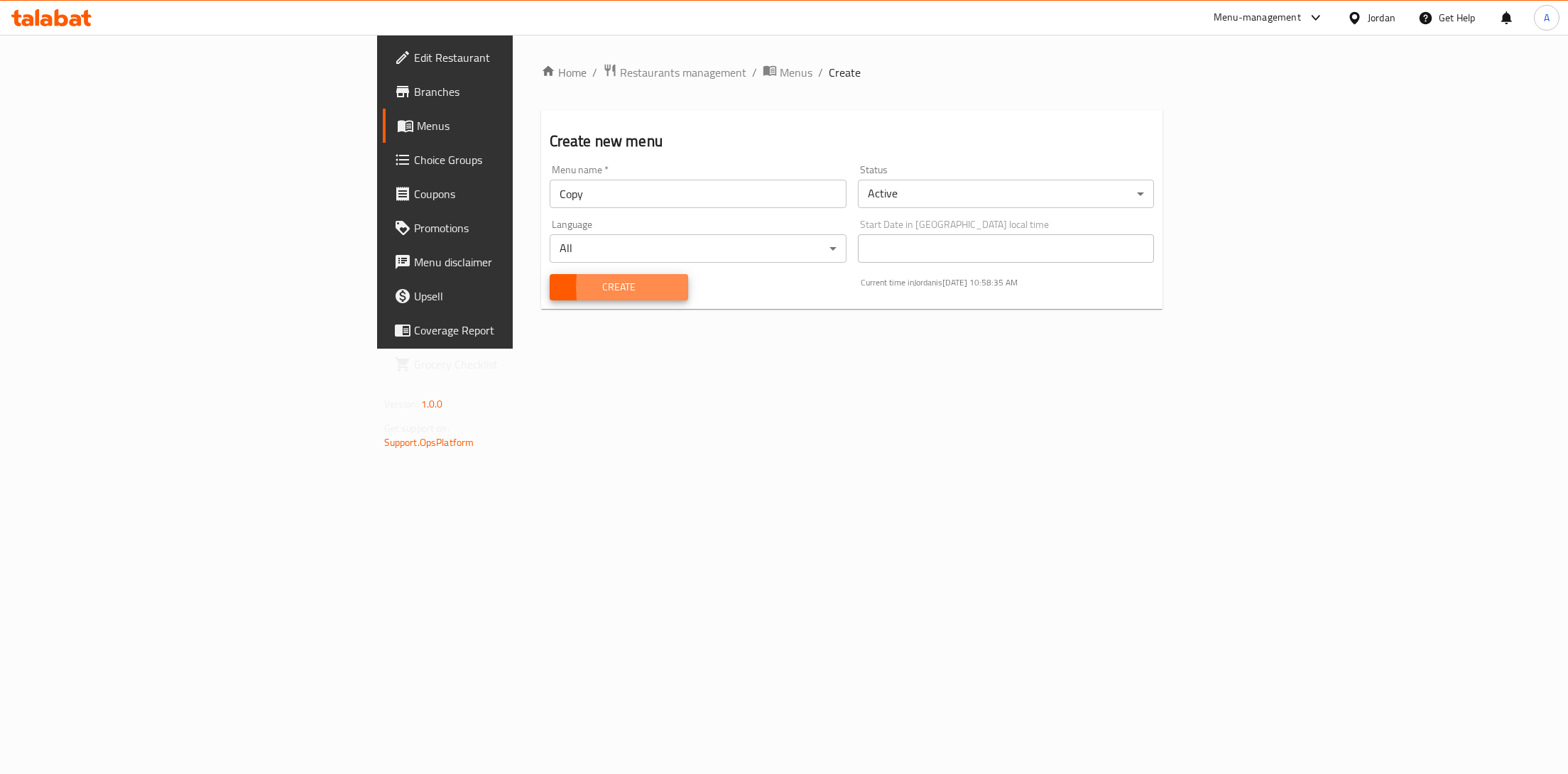
click at [550, 274] on button "Create" at bounding box center [619, 287] width 138 height 27
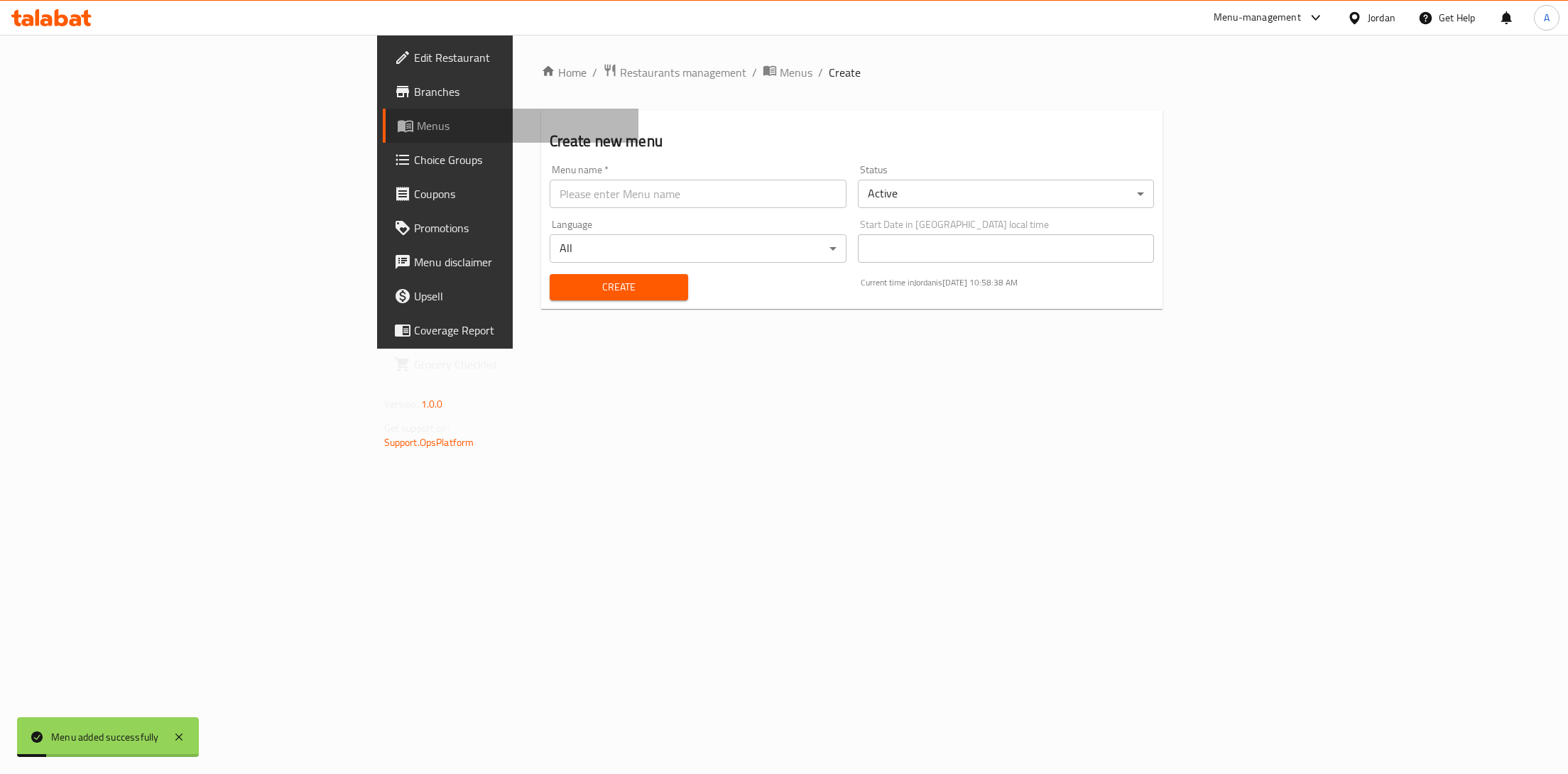
click at [383, 137] on link "Menus" at bounding box center [511, 125] width 257 height 35
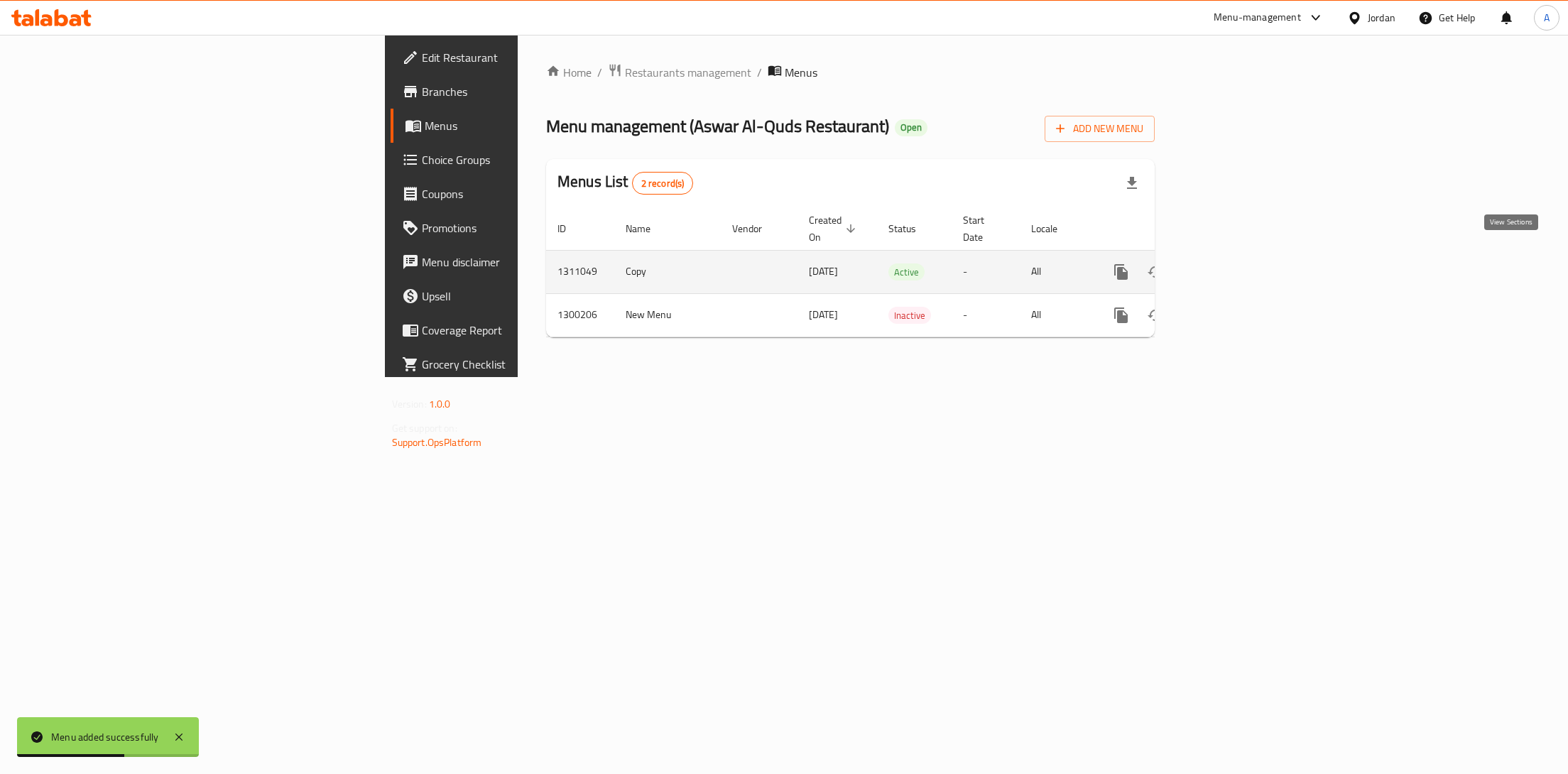
click at [1232, 264] on icon "enhanced table" at bounding box center [1223, 271] width 17 height 17
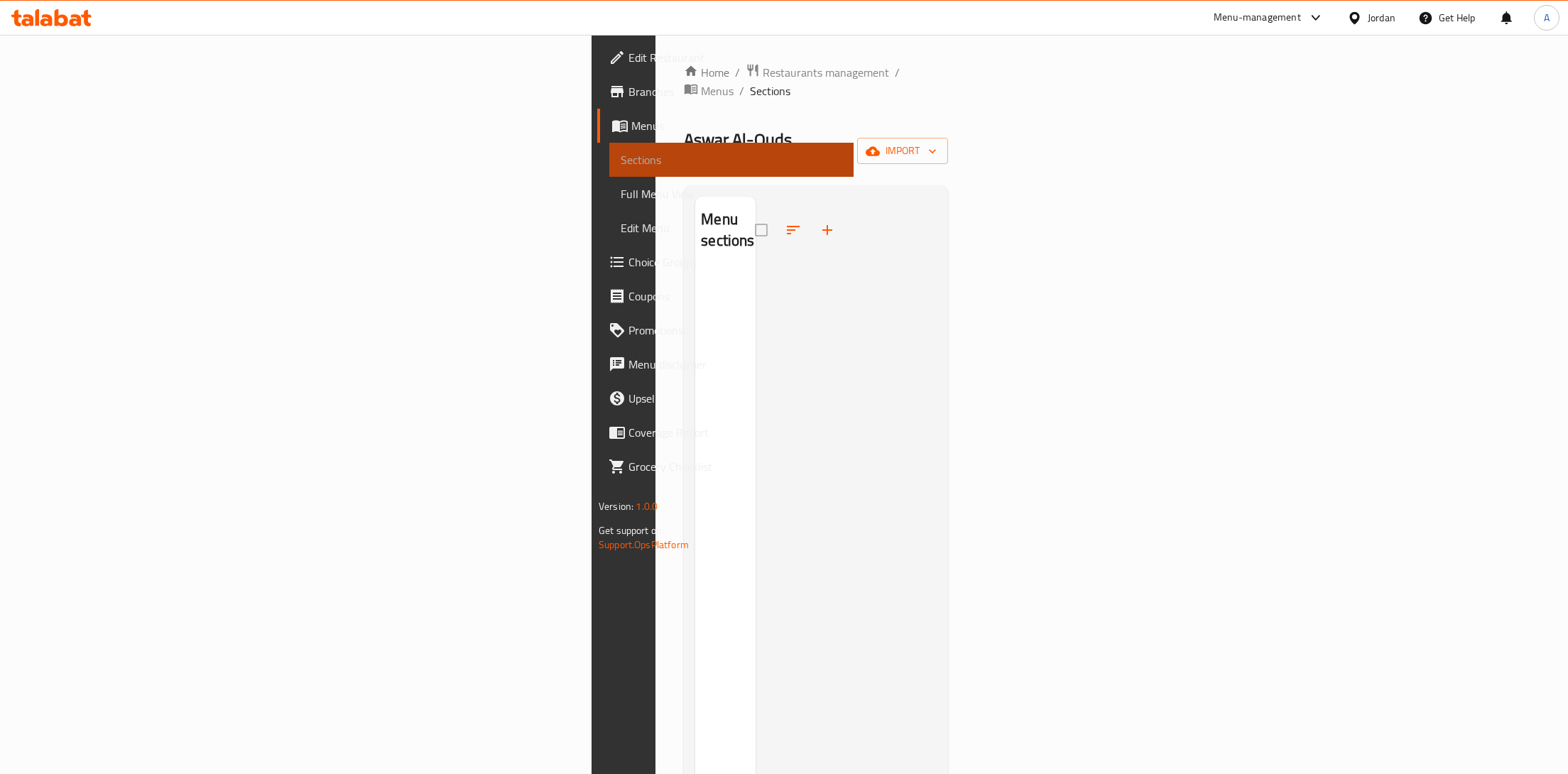
click at [621, 159] on span "Sections" at bounding box center [732, 159] width 221 height 17
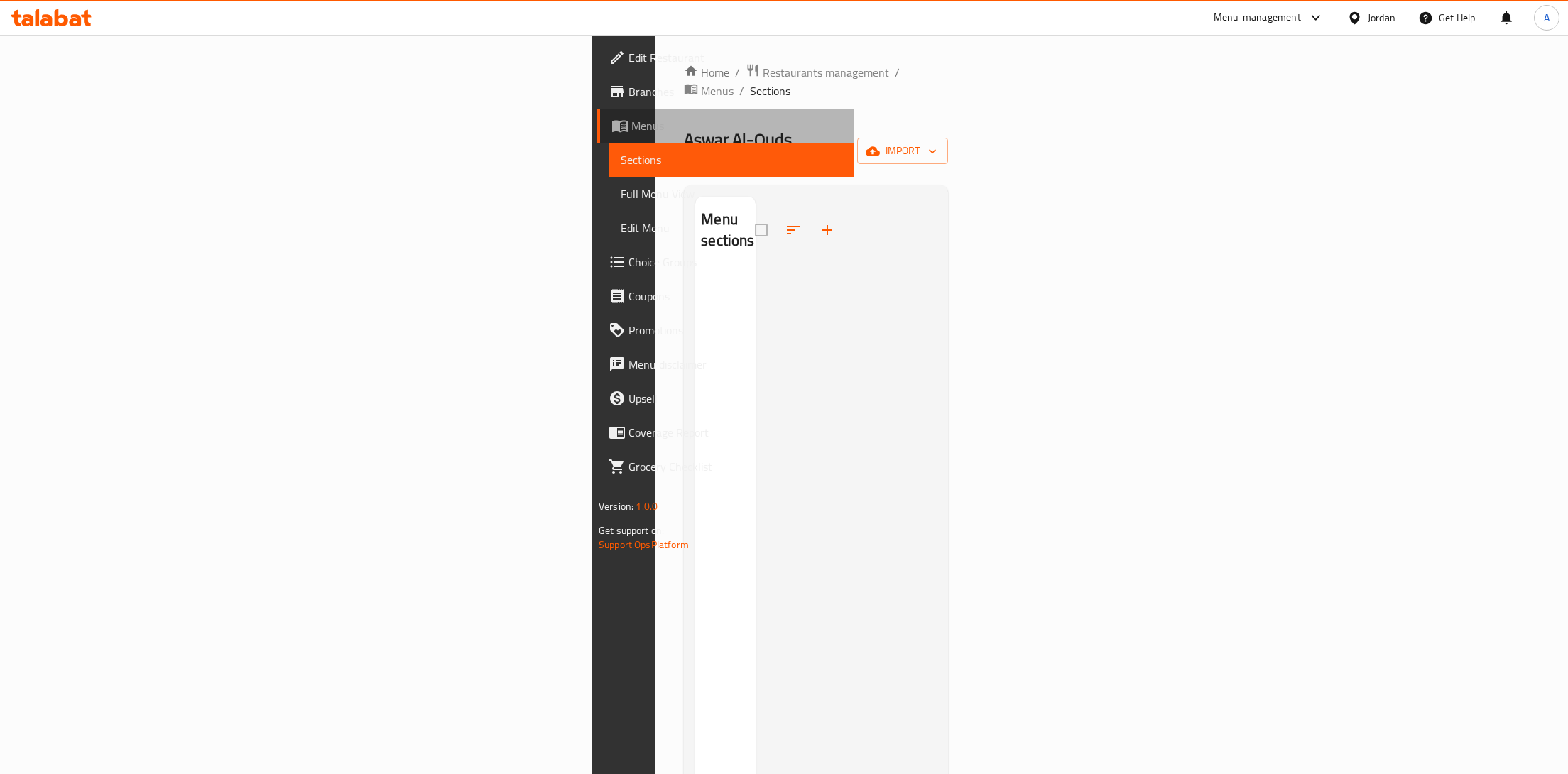
click at [597, 136] on link "Menus" at bounding box center [726, 125] width 257 height 35
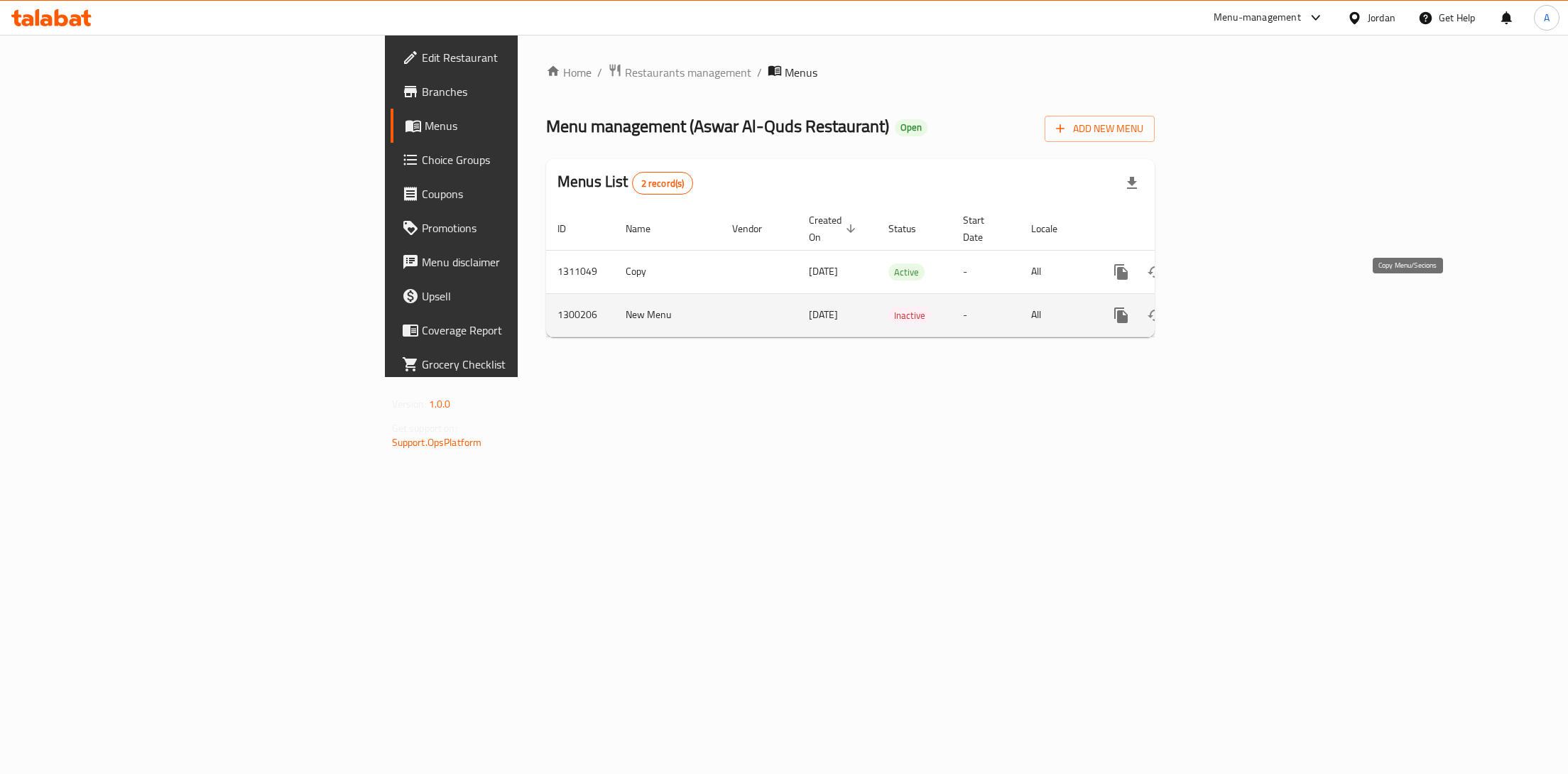
click at [1130, 307] on icon "more" at bounding box center [1121, 315] width 17 height 17
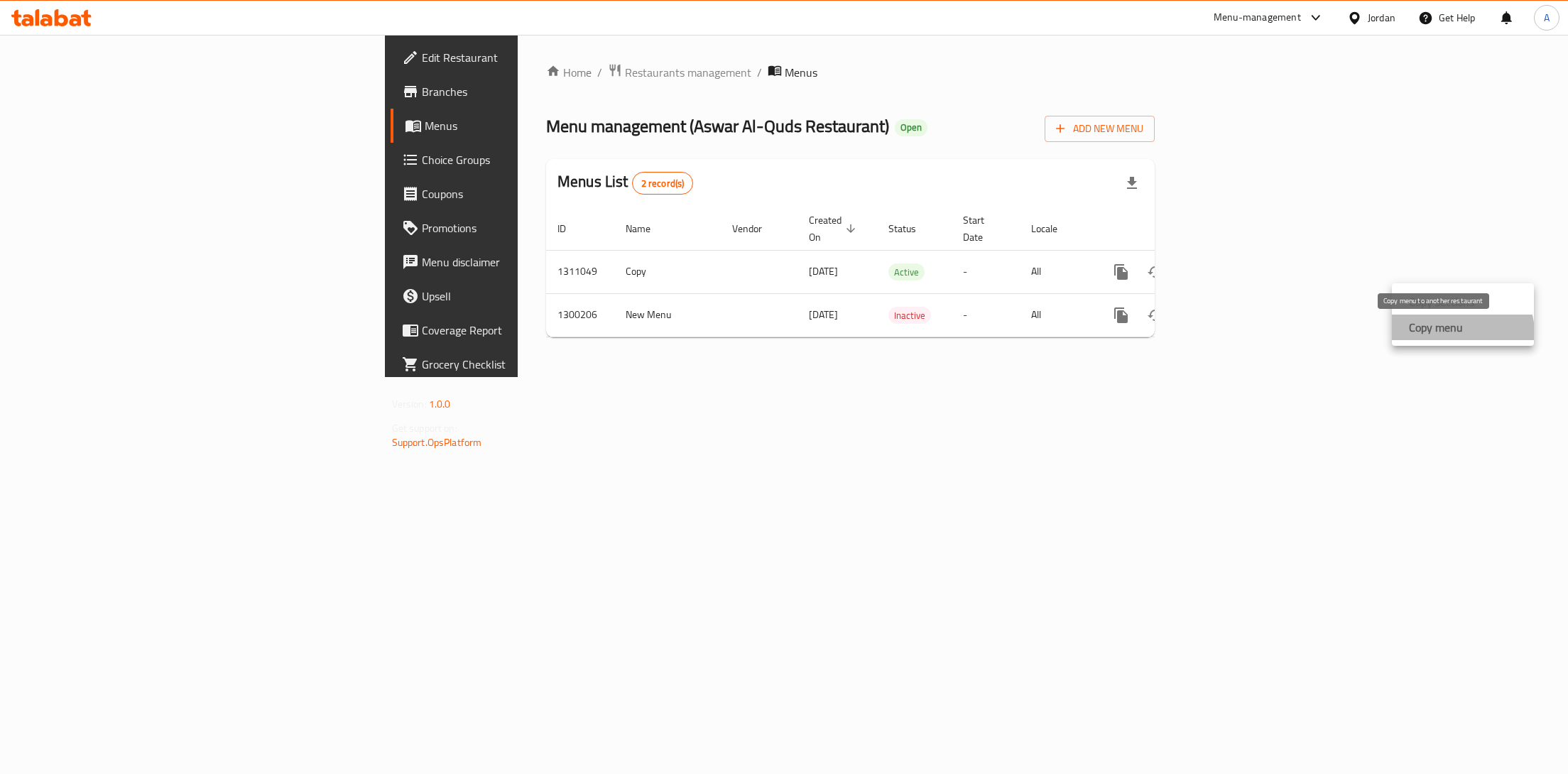
click at [1454, 334] on strong "Copy menu" at bounding box center [1436, 327] width 54 height 17
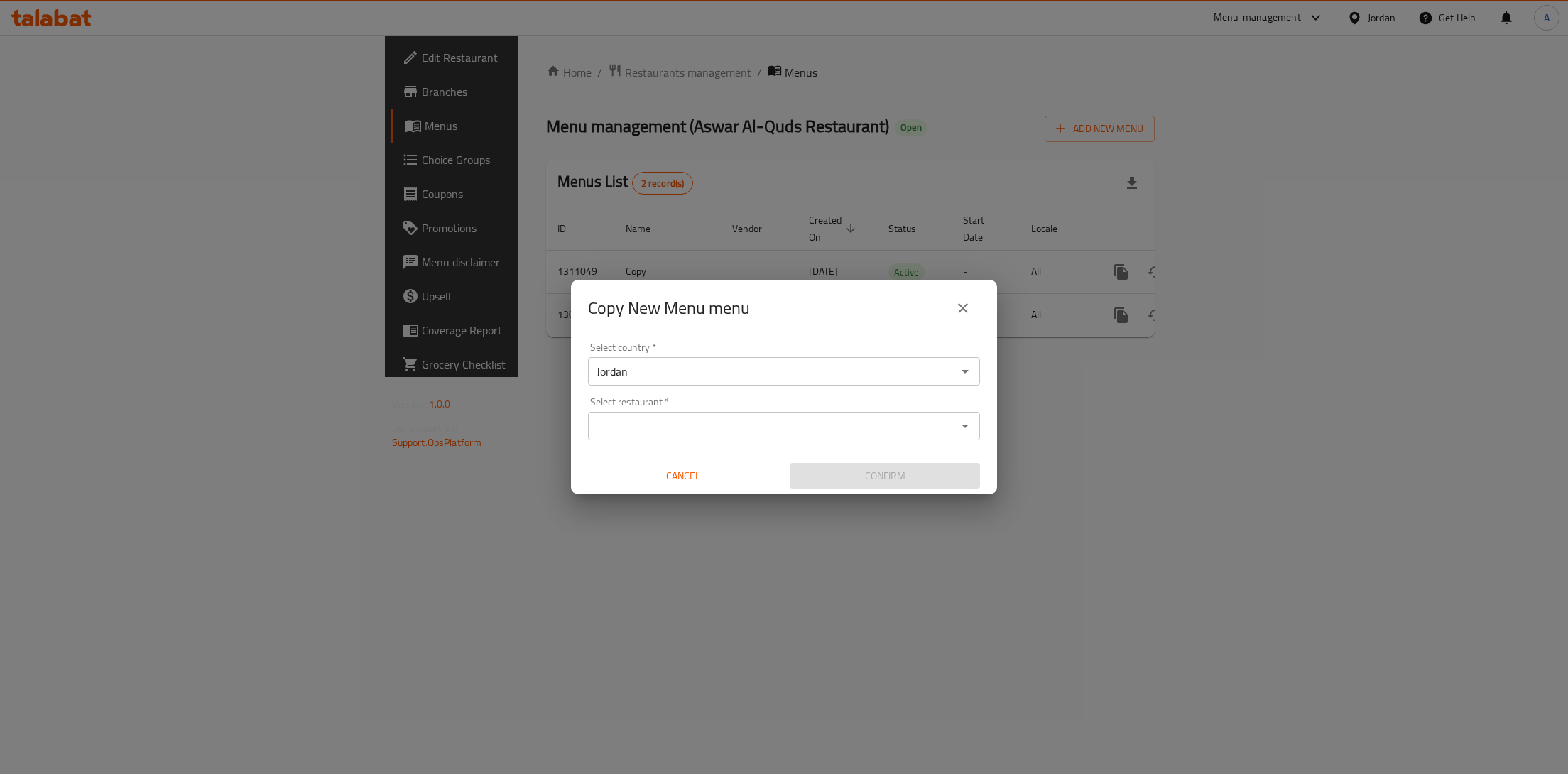
click at [637, 441] on div "Select country   * Jordan Select country * Select restaurant   * Select restaur…" at bounding box center [784, 416] width 427 height 158
click at [641, 429] on input "Select restaurant   *" at bounding box center [772, 426] width 360 height 20
click at [619, 415] on div "Select restaurant *" at bounding box center [784, 426] width 392 height 29
paste input "770457"
type input "770457"
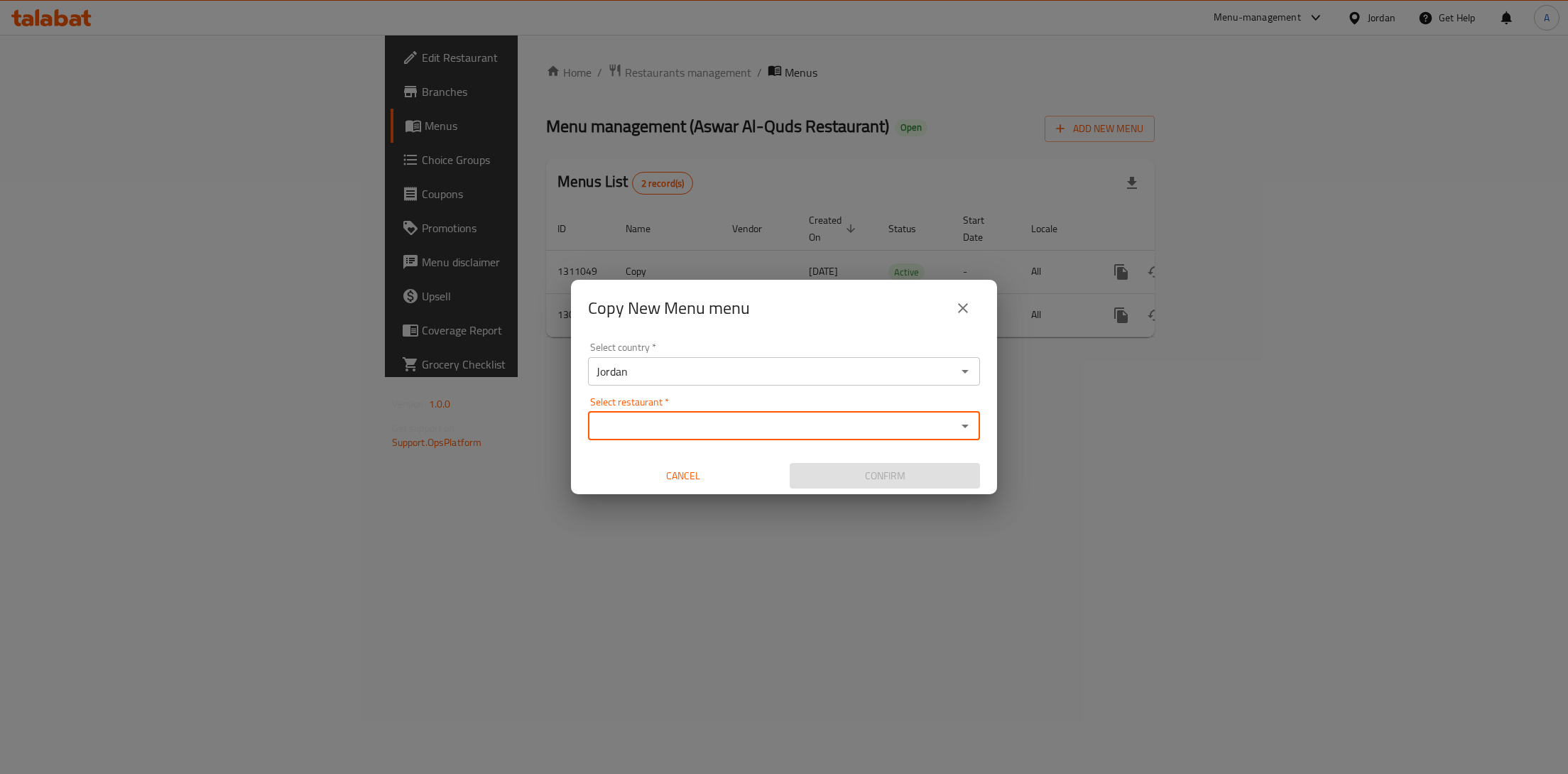
drag, startPoint x: 719, startPoint y: 495, endPoint x: 697, endPoint y: 480, distance: 26.6
click at [718, 495] on div "Cancel" at bounding box center [683, 476] width 201 height 38
click at [697, 480] on span "Cancel" at bounding box center [682, 476] width 179 height 18
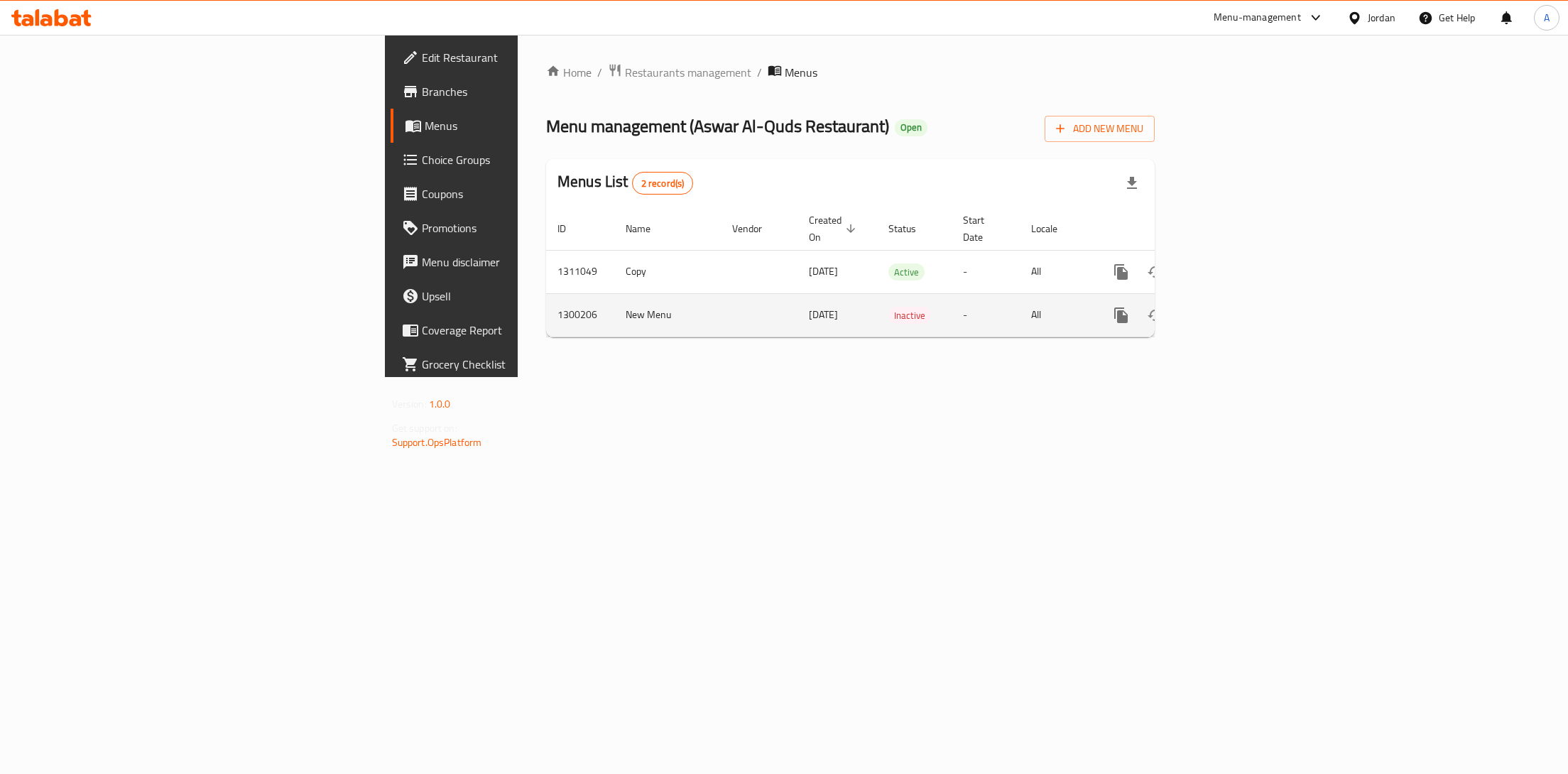
click at [1252, 306] on td "enhanced table" at bounding box center [1172, 315] width 159 height 43
click at [1241, 301] on div "enhanced table" at bounding box center [1173, 315] width 136 height 35
click at [1173, 301] on button "enhanced table" at bounding box center [1155, 315] width 35 height 35
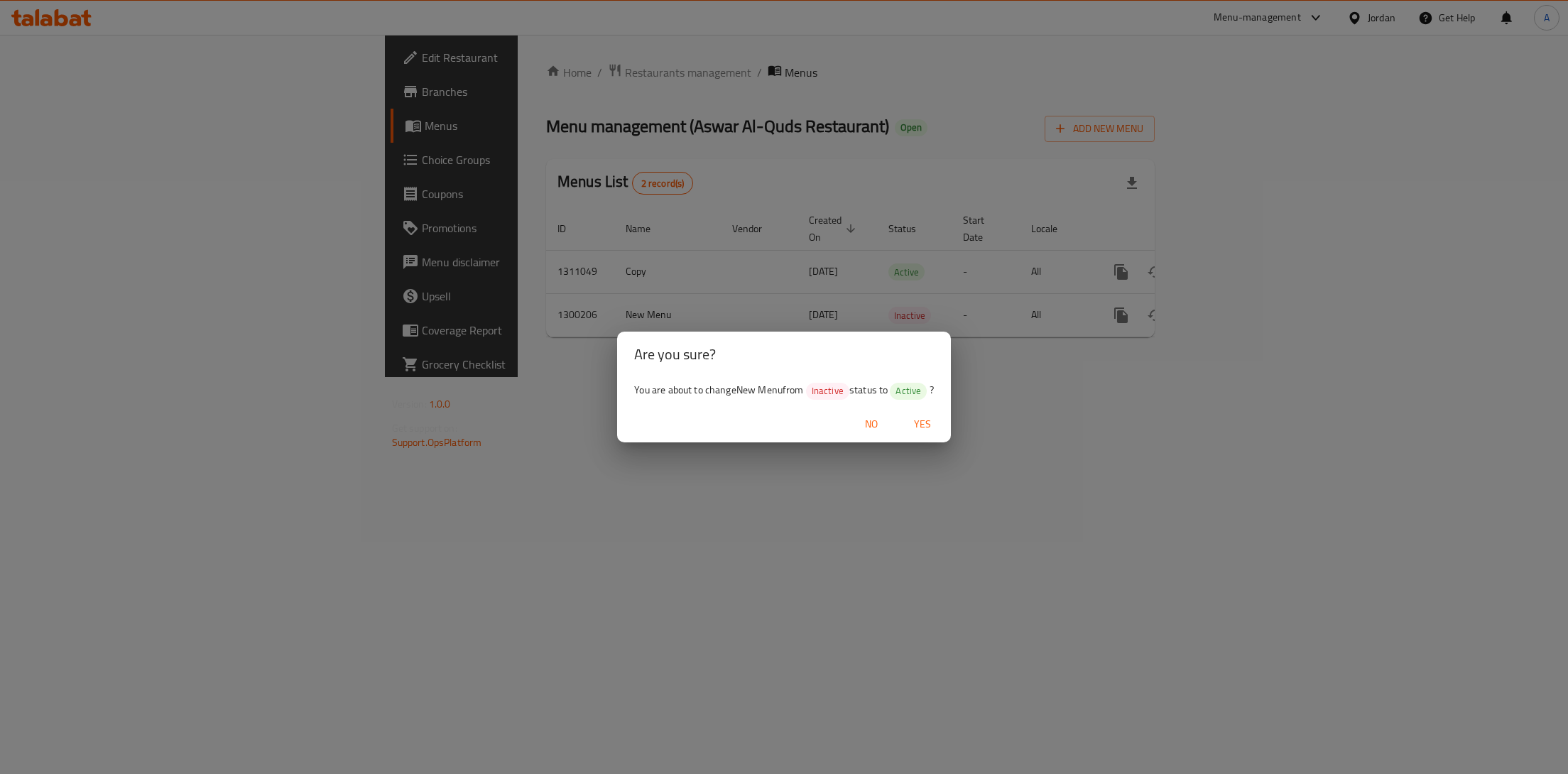
click at [919, 422] on span "Yes" at bounding box center [922, 425] width 35 height 18
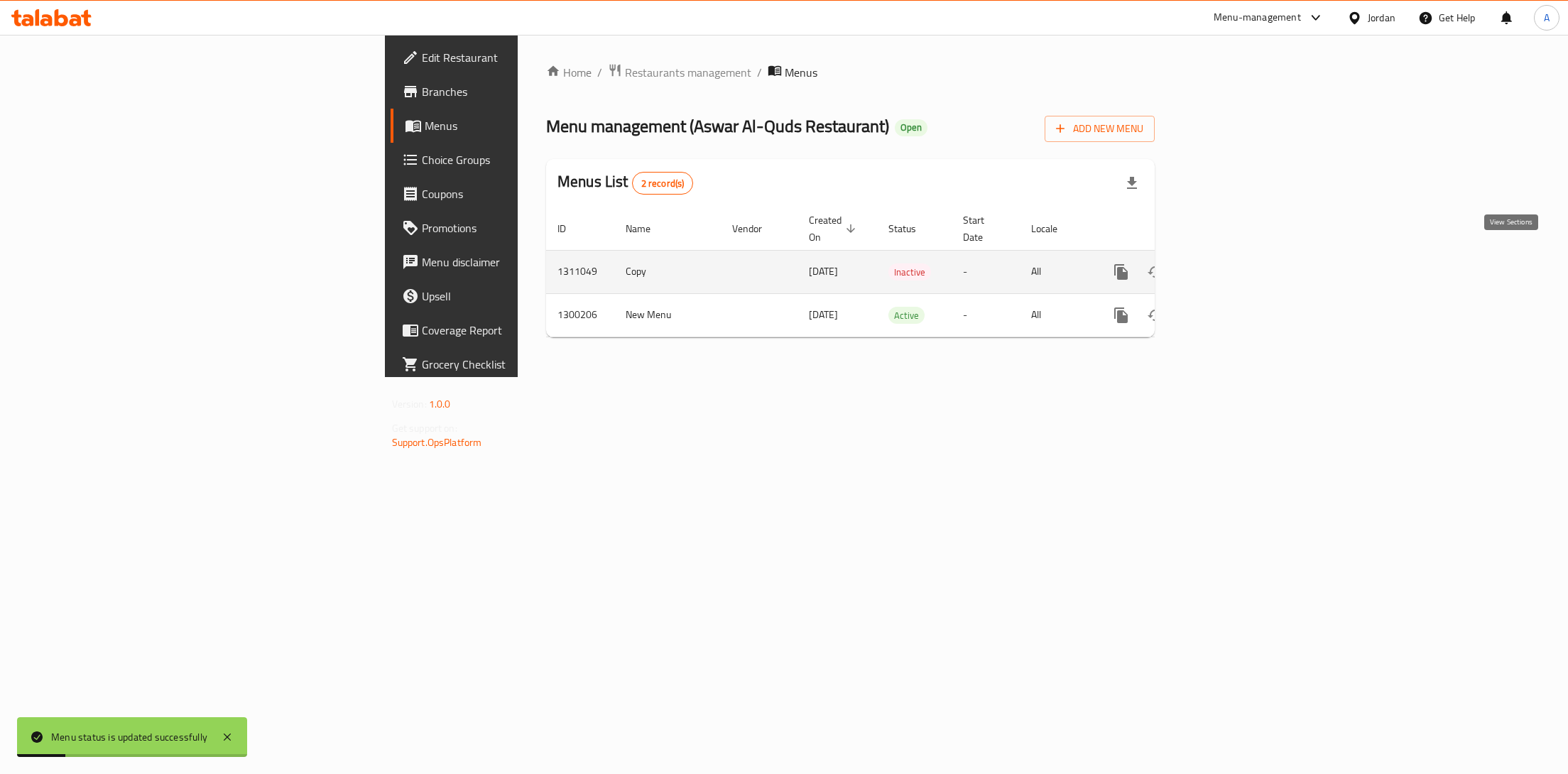
click at [1232, 264] on icon "enhanced table" at bounding box center [1223, 271] width 17 height 17
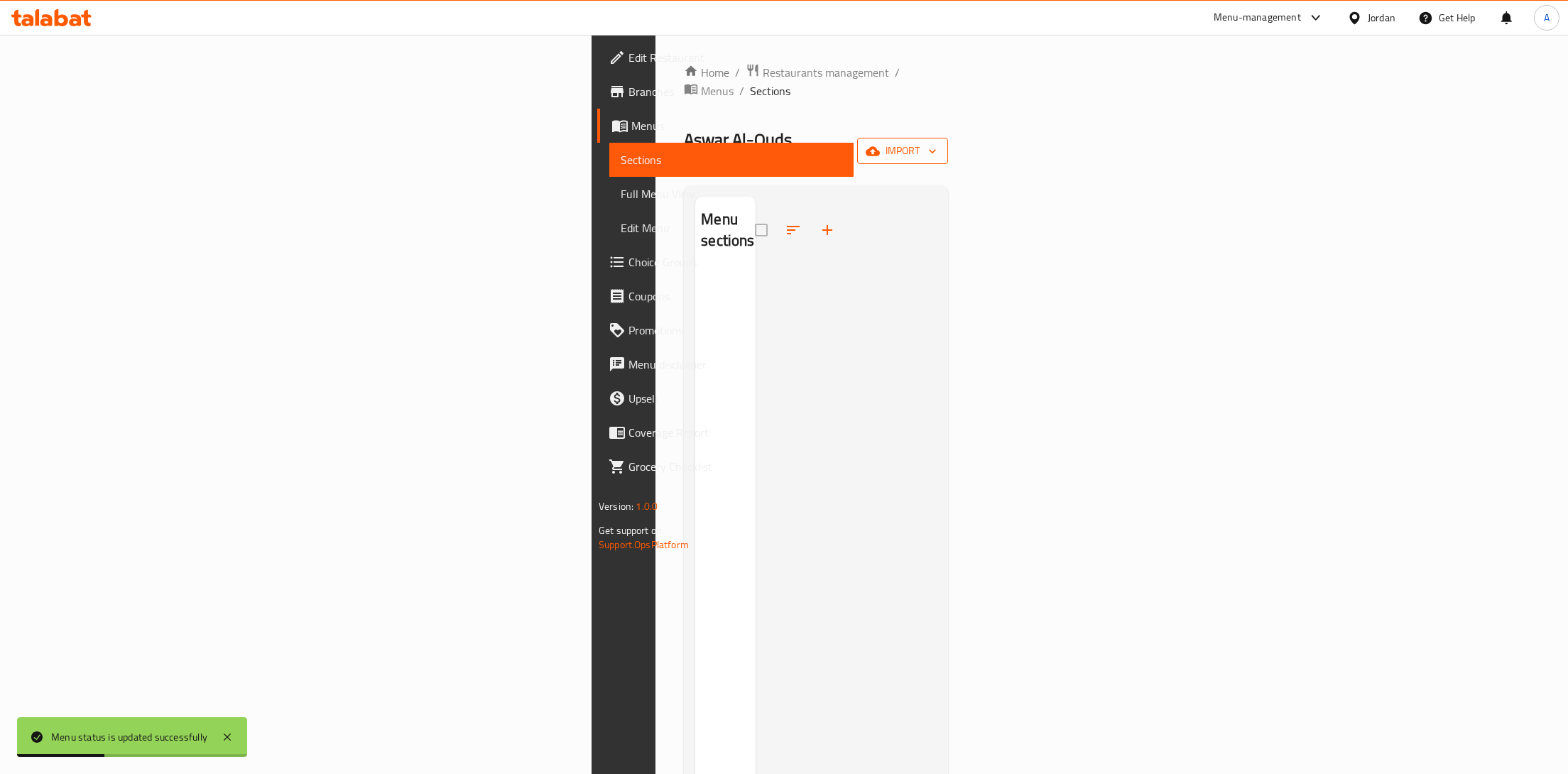
click at [880, 144] on icon "button" at bounding box center [873, 151] width 14 height 14
drag, startPoint x: 778, startPoint y: 239, endPoint x: 715, endPoint y: 238, distance: 63.0
click at [778, 239] on div at bounding box center [784, 387] width 1568 height 774
click at [593, 148] on div "Sections" at bounding box center [724, 160] width 261 height 35
click at [631, 128] on span "Menus" at bounding box center [737, 125] width 211 height 17
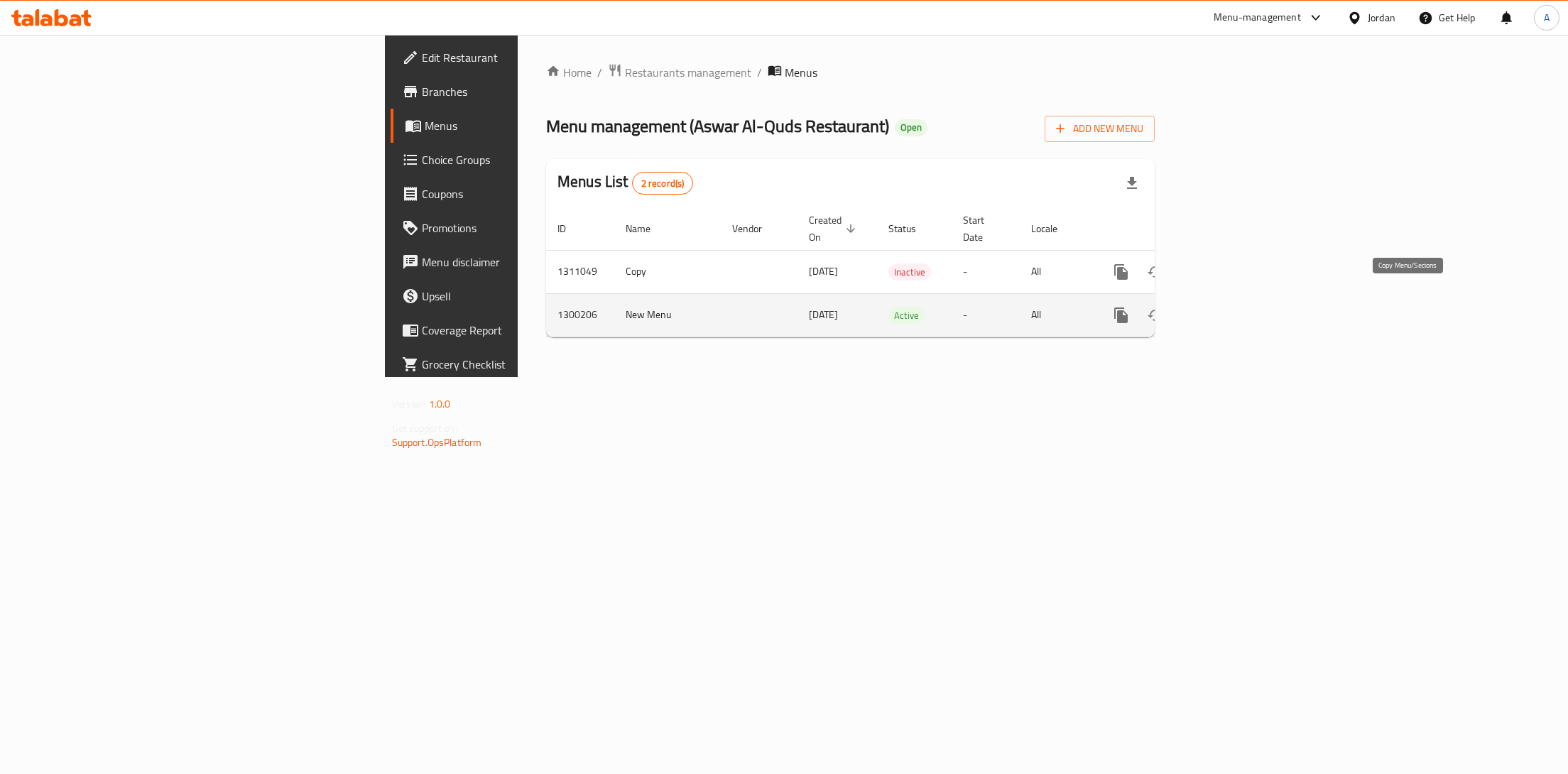
click at [1128, 307] on icon "more" at bounding box center [1122, 315] width 14 height 16
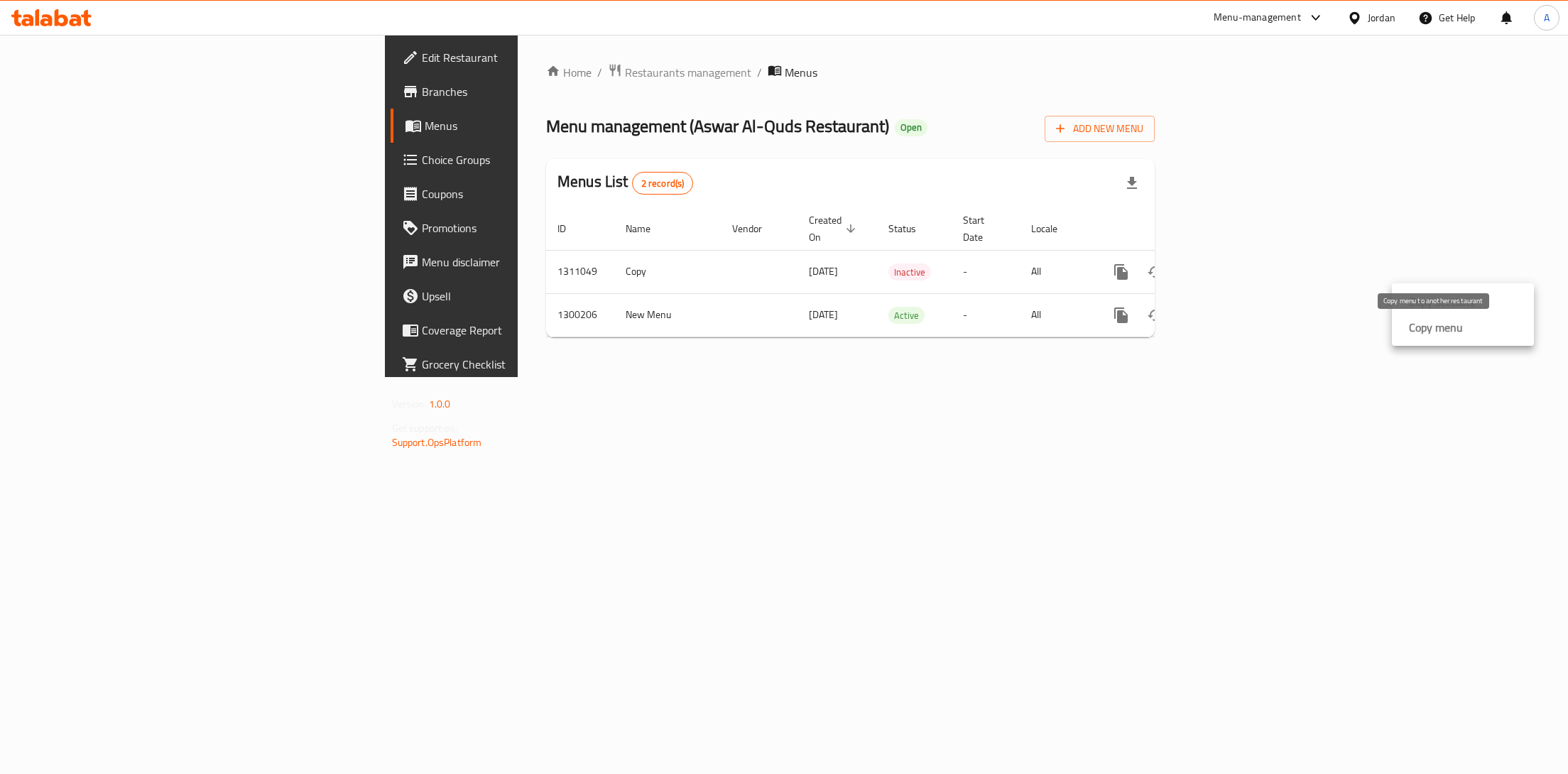
click at [1431, 330] on strong "Copy menu" at bounding box center [1436, 327] width 54 height 17
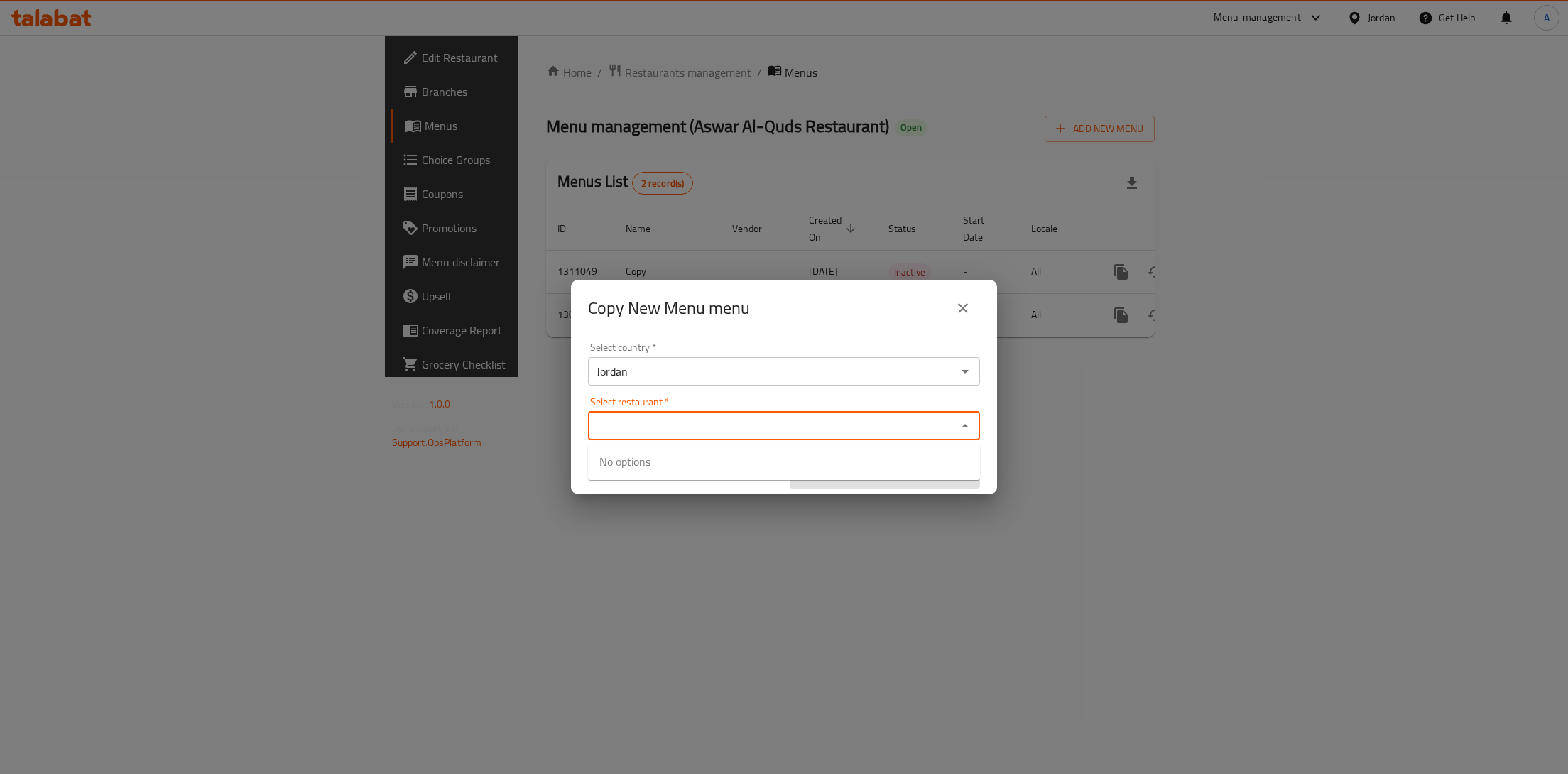
click at [647, 431] on input "Select restaurant   *" at bounding box center [772, 426] width 360 height 20
click at [1335, 304] on div "Copy New Menu menu Select country   * [GEOGRAPHIC_DATA] Select country * Select…" at bounding box center [784, 387] width 1568 height 774
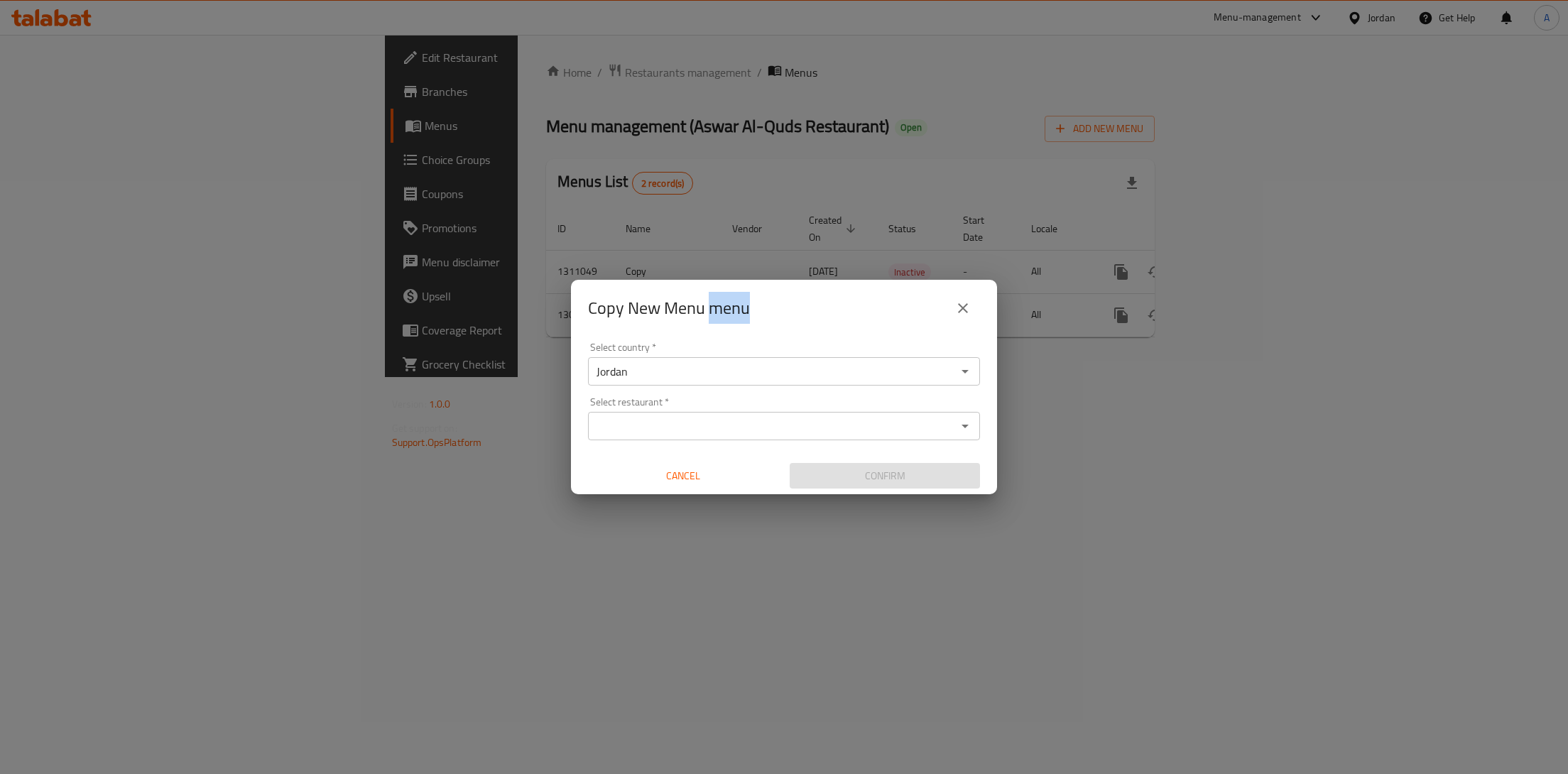
click at [1335, 304] on div "Copy New Menu menu Select country   * [GEOGRAPHIC_DATA] Select country * Select…" at bounding box center [784, 387] width 1568 height 774
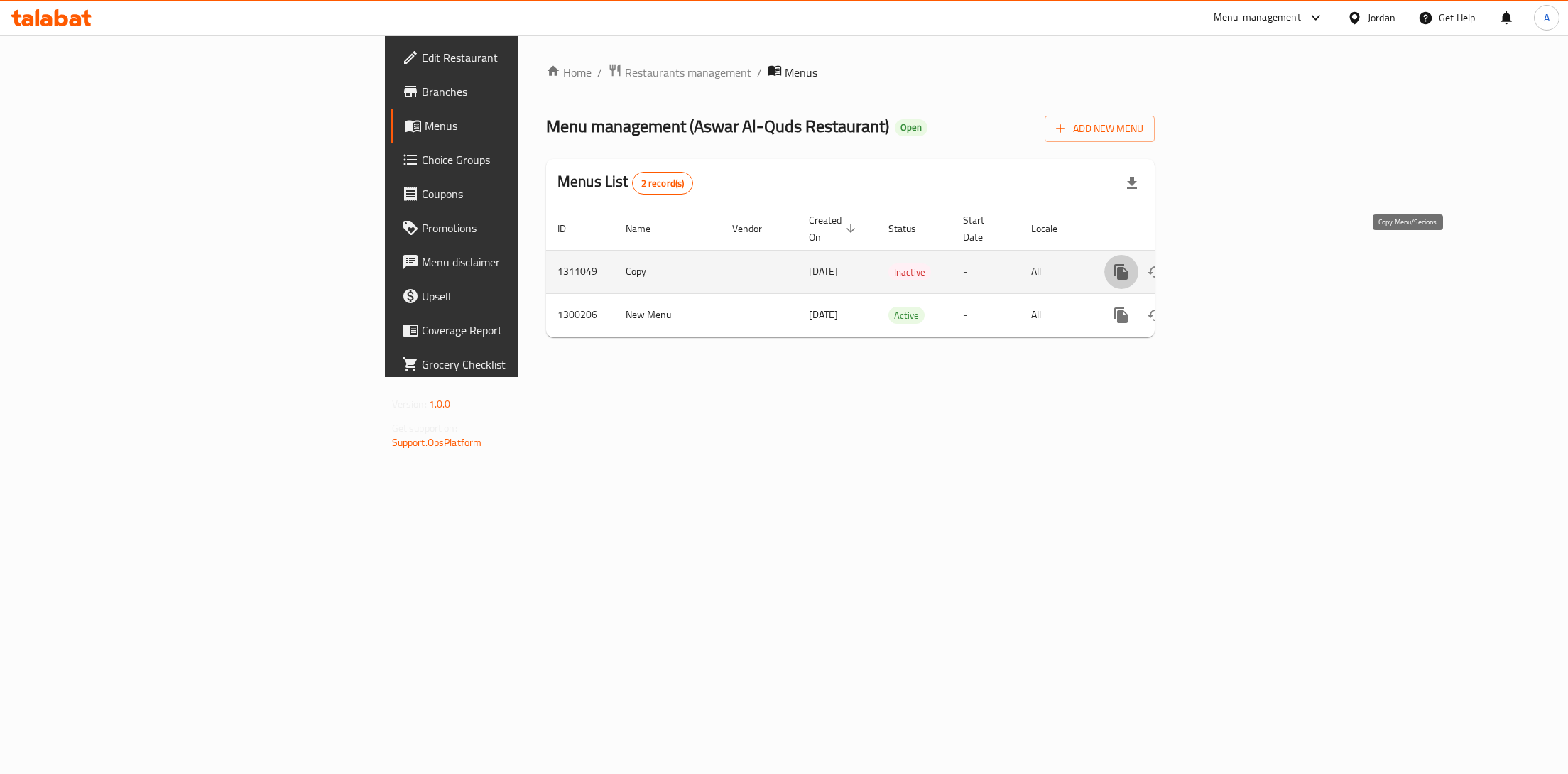
click at [1138, 260] on button "more" at bounding box center [1122, 271] width 35 height 35
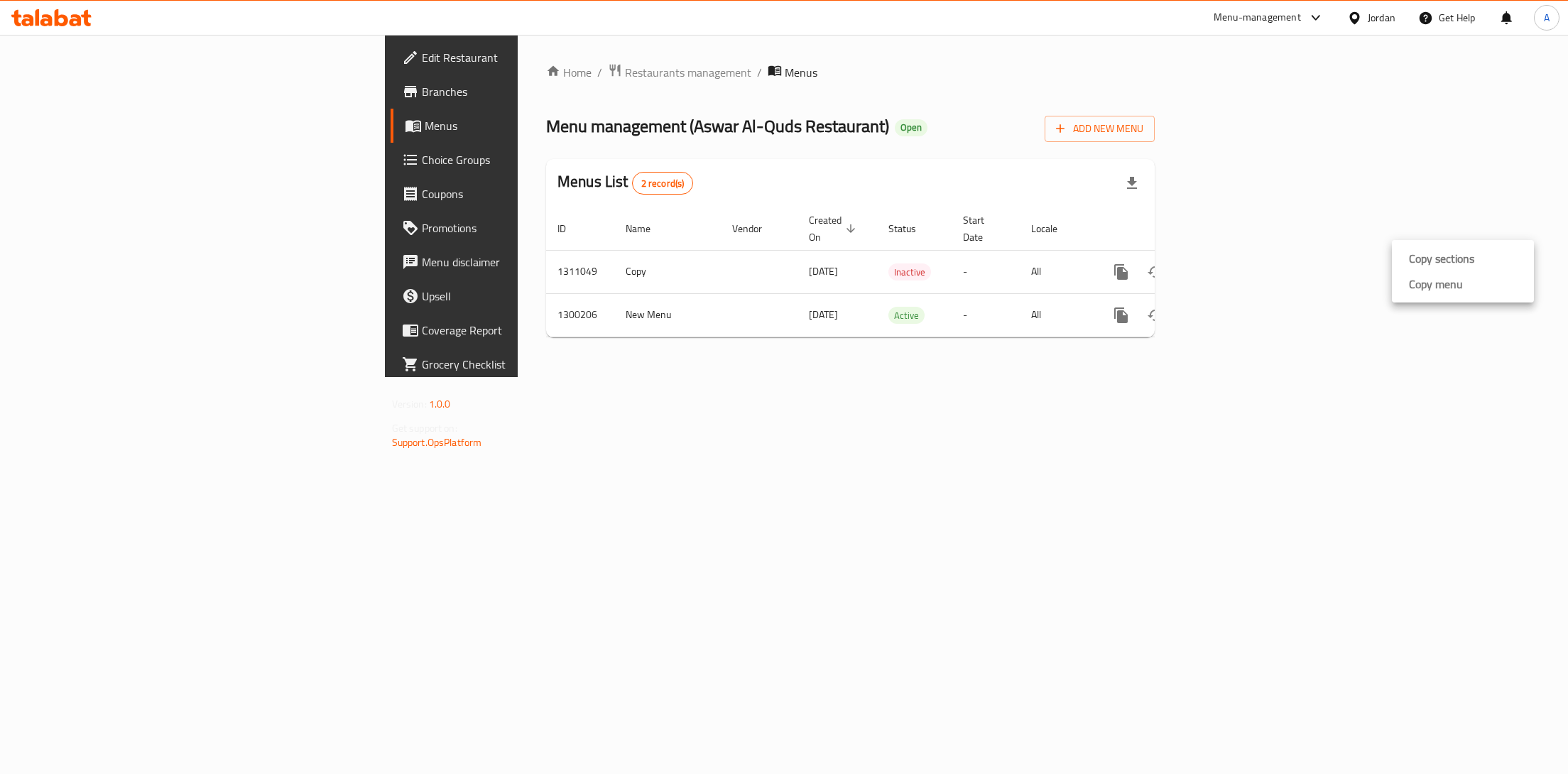
click at [1373, 343] on div at bounding box center [784, 387] width 1568 height 774
click at [422, 90] on span "Branches" at bounding box center [528, 91] width 214 height 17
